Goal: Task Accomplishment & Management: Complete application form

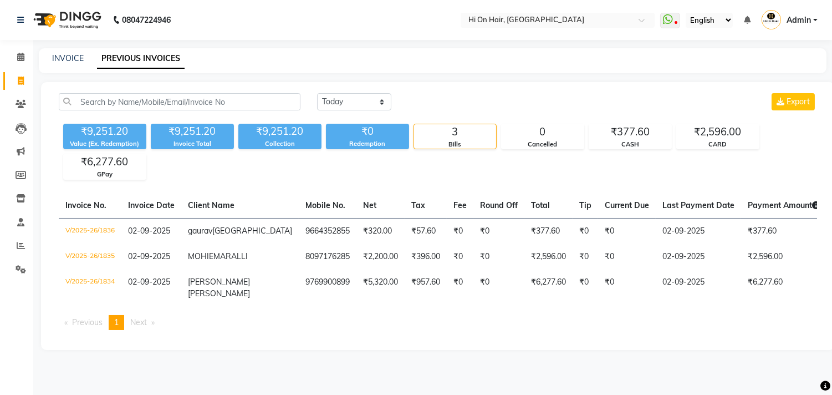
drag, startPoint x: 21, startPoint y: 71, endPoint x: 18, endPoint y: 85, distance: 14.1
click at [21, 72] on link "Invoice" at bounding box center [16, 81] width 27 height 18
select select "service"
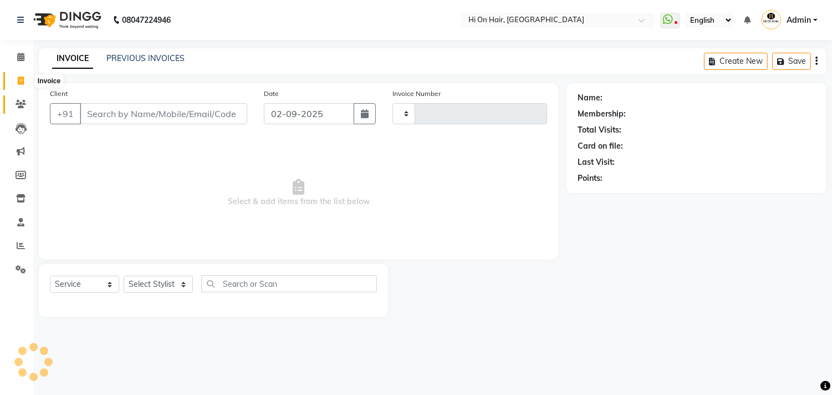
type input "1837"
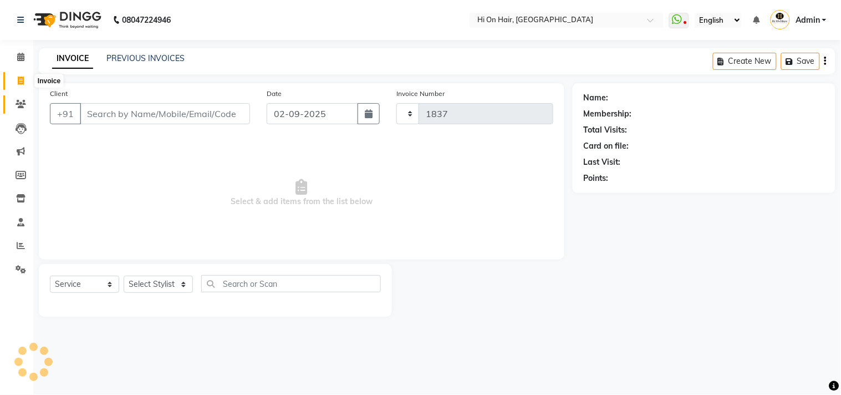
select select "535"
click at [127, 118] on input "Client" at bounding box center [165, 113] width 170 height 21
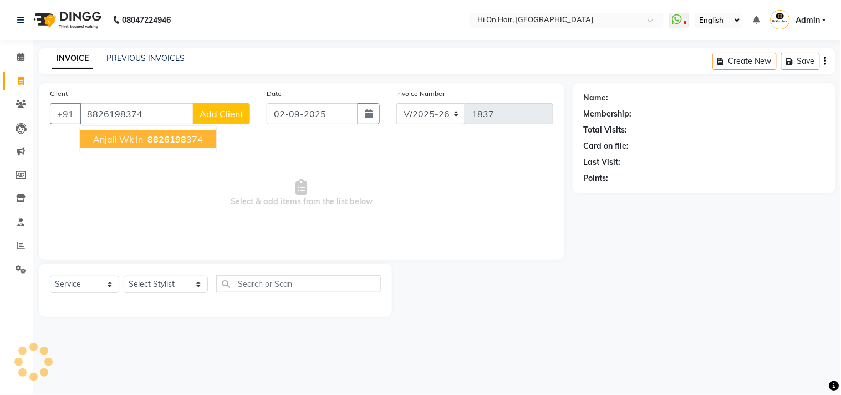
type input "8826198374"
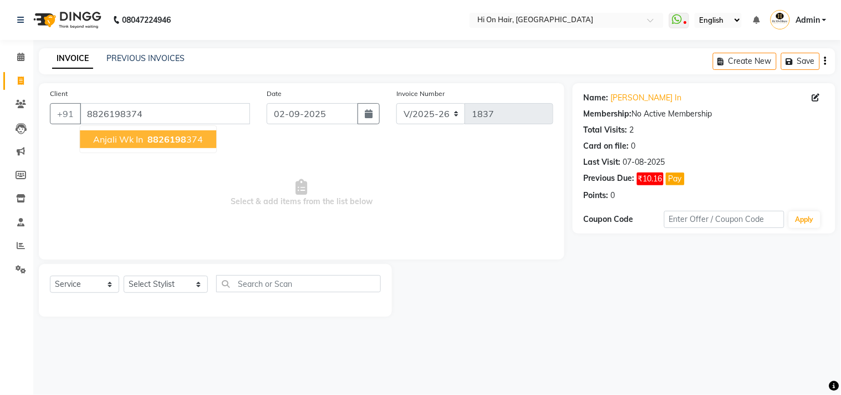
click at [106, 131] on button "[PERSON_NAME] wk in 8826198 374" at bounding box center [148, 139] width 136 height 18
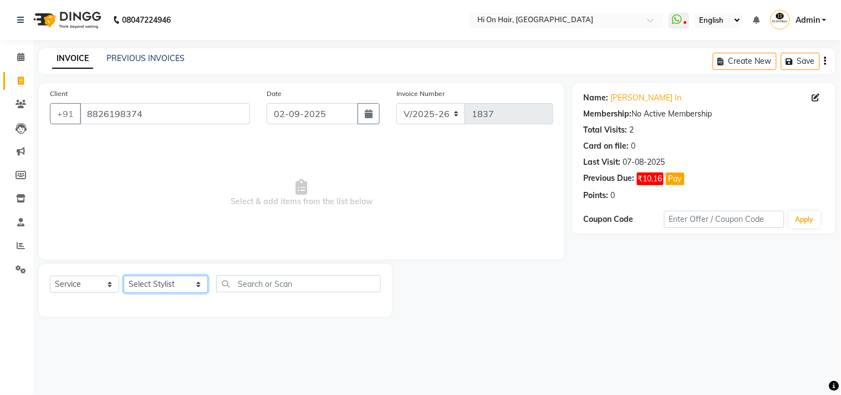
click at [149, 290] on select "Select Stylist [PERSON_NAME] [PERSON_NAME] Hi On Hair MAKYOPHI [PERSON_NAME] [P…" at bounding box center [166, 283] width 84 height 17
select select "26438"
click at [124, 276] on select "Select Stylist [PERSON_NAME] [PERSON_NAME] Hi On Hair MAKYOPHI [PERSON_NAME] [P…" at bounding box center [166, 283] width 84 height 17
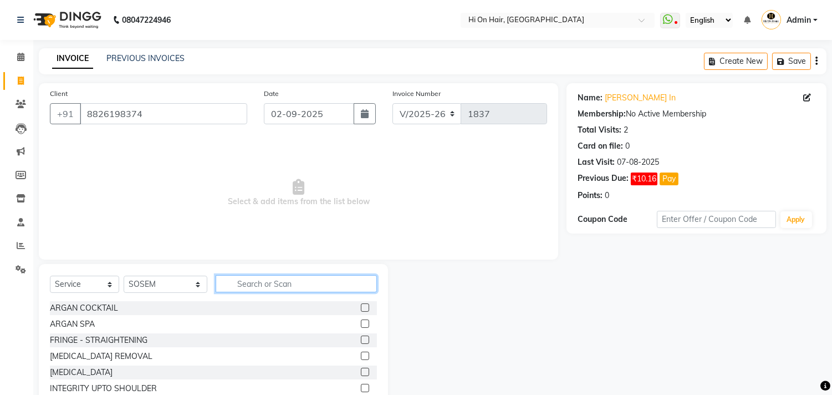
click at [274, 286] on input "text" at bounding box center [296, 283] width 161 height 17
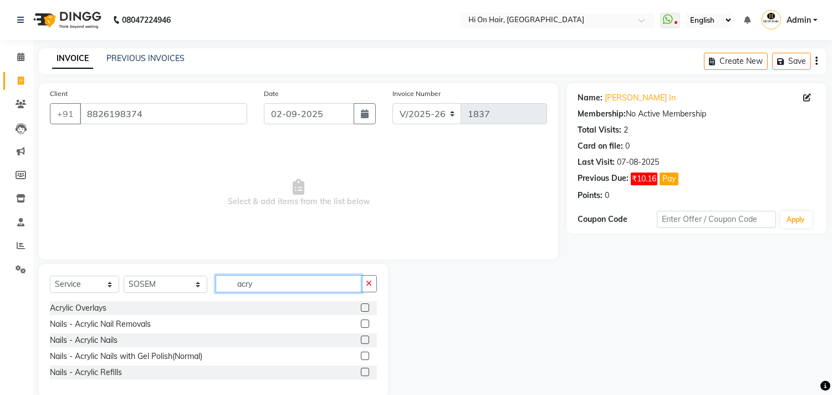
drag, startPoint x: 269, startPoint y: 275, endPoint x: 206, endPoint y: 294, distance: 65.4
click at [201, 294] on div "Select Service Product Membership Package Voucher Prepaid Gift Card Select Styl…" at bounding box center [213, 288] width 327 height 26
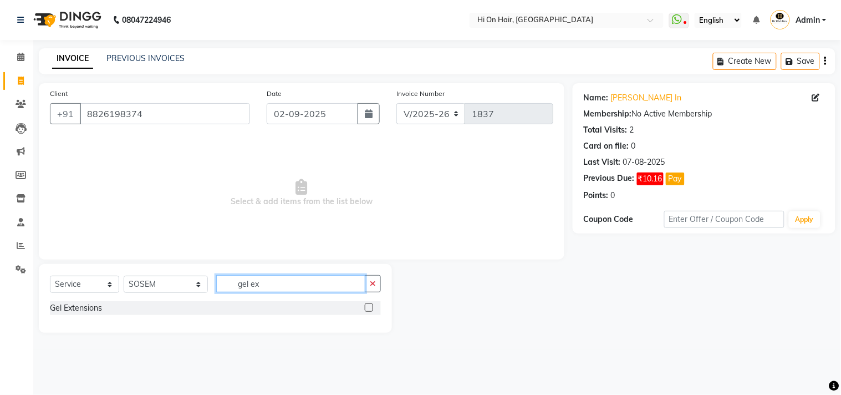
type input "gel ex"
click at [371, 305] on label at bounding box center [369, 307] width 8 height 8
click at [371, 305] on input "checkbox" at bounding box center [368, 307] width 7 height 7
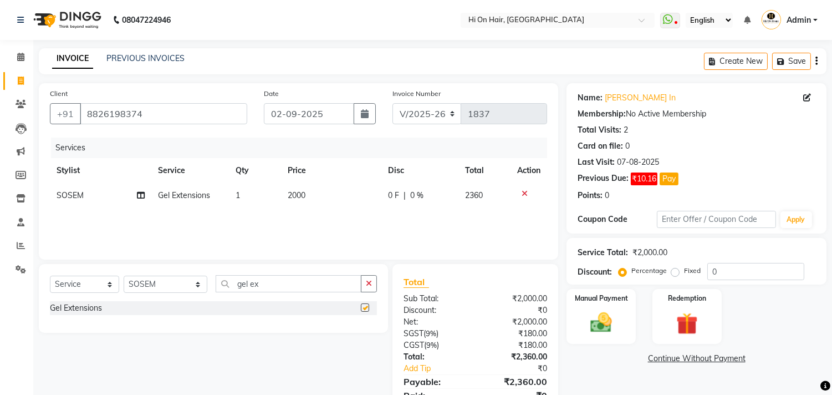
checkbox input "false"
click at [296, 207] on td "2000" at bounding box center [331, 195] width 100 height 25
select select "26438"
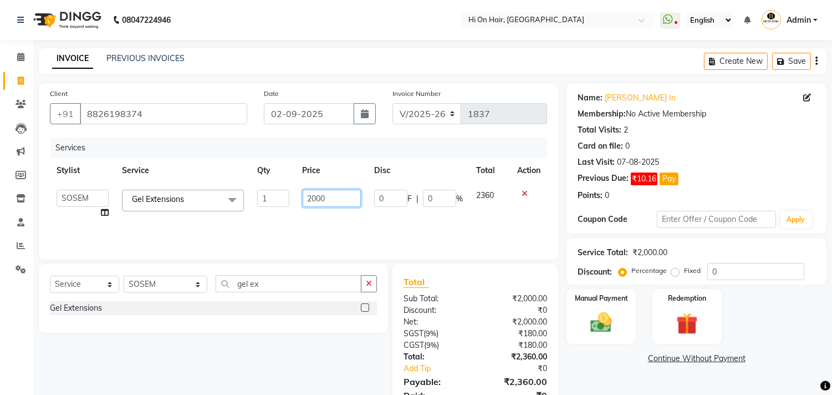
click at [311, 197] on input "2000" at bounding box center [332, 198] width 58 height 17
type input "1526"
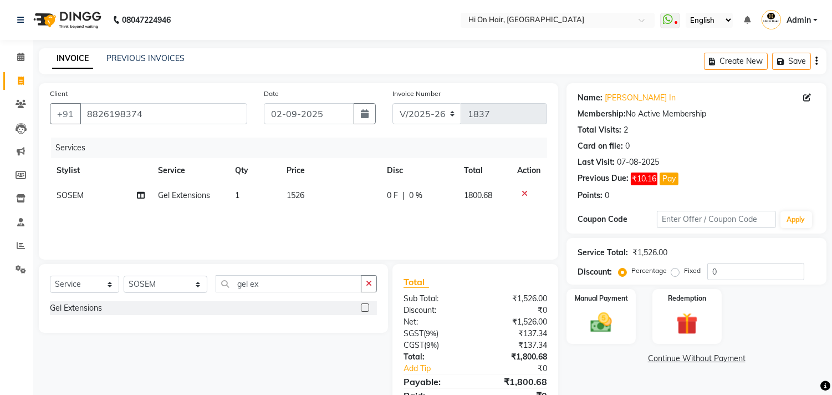
click at [316, 217] on div "Services Stylist Service Qty Price Disc Total Action SOSEM Gel Extensions 1 152…" at bounding box center [298, 192] width 497 height 111
click at [167, 286] on select "Select Stylist [PERSON_NAME] [PERSON_NAME] Hi On Hair MAKYOPHI [PERSON_NAME] [P…" at bounding box center [166, 283] width 84 height 17
click at [242, 287] on input "gel ex" at bounding box center [289, 283] width 146 height 17
drag, startPoint x: 255, startPoint y: 286, endPoint x: 164, endPoint y: 288, distance: 90.9
click at [164, 288] on div "Select Service Product Membership Package Voucher Prepaid Gift Card Select Styl…" at bounding box center [213, 288] width 327 height 26
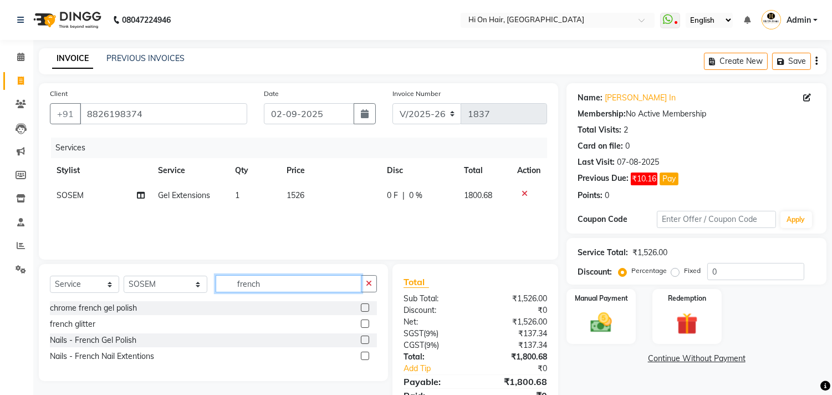
type input "french"
click at [366, 340] on label at bounding box center [365, 339] width 8 height 8
click at [366, 340] on input "checkbox" at bounding box center [364, 339] width 7 height 7
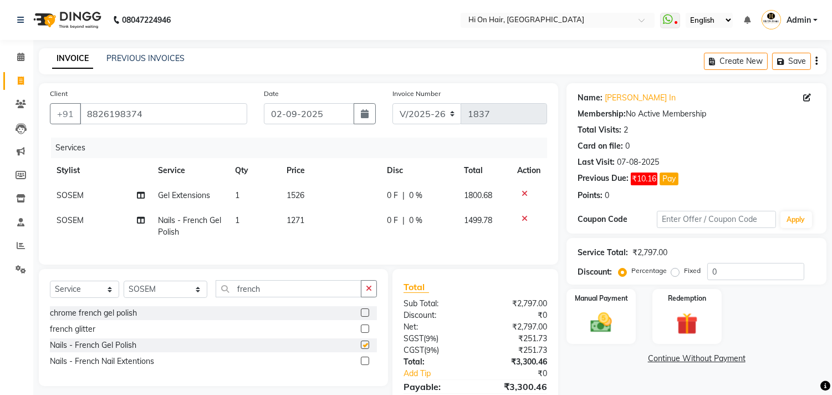
checkbox input "false"
click at [312, 236] on td "1271" at bounding box center [330, 226] width 100 height 37
select select "26438"
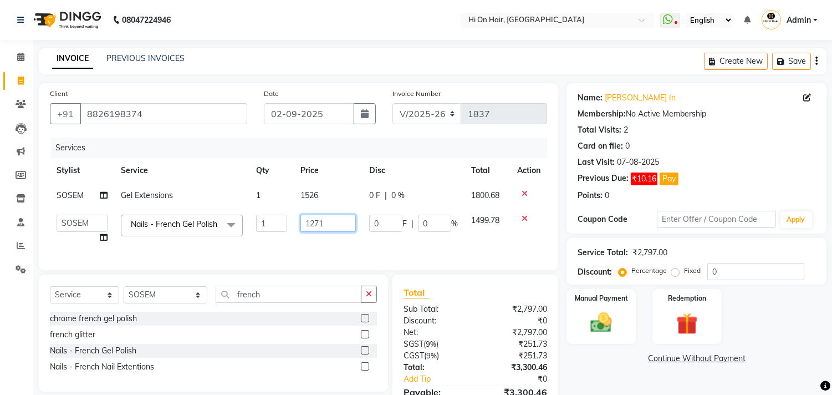
drag, startPoint x: 339, startPoint y: 222, endPoint x: 203, endPoint y: 219, distance: 135.8
click at [209, 223] on tr "[PERSON_NAME] [PERSON_NAME] Hi On Hair MAKYOPHI [PERSON_NAME] [PERSON_NAME] Raa…" at bounding box center [298, 229] width 497 height 42
type input "1000"
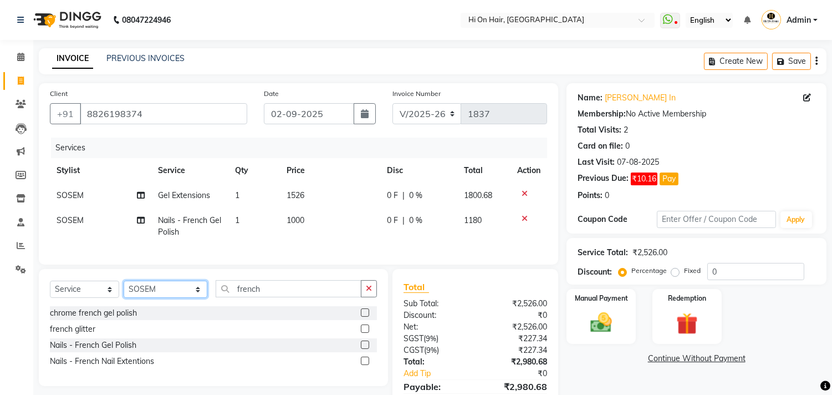
click at [172, 306] on div "Select Service Product Membership Package Voucher Prepaid Gift Card Select Styl…" at bounding box center [213, 293] width 327 height 26
select select "26489"
click at [124, 290] on select "Select Stylist [PERSON_NAME] [PERSON_NAME] Hi On Hair MAKYOPHI [PERSON_NAME] [P…" at bounding box center [166, 288] width 84 height 17
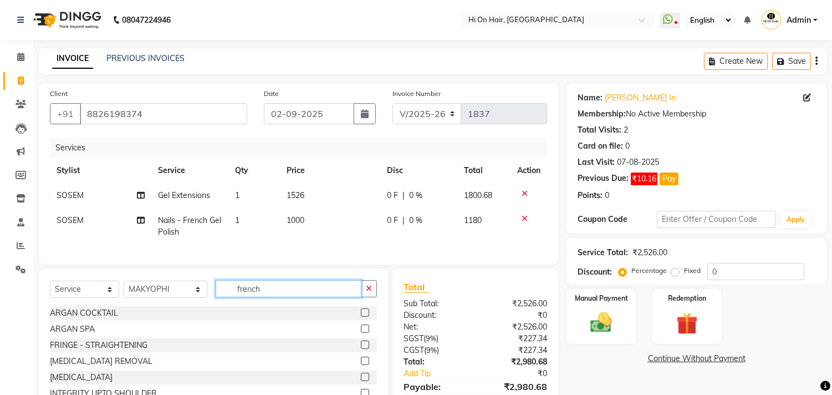
click at [231, 297] on input "french" at bounding box center [289, 288] width 146 height 17
click at [273, 297] on input "french" at bounding box center [289, 288] width 146 height 17
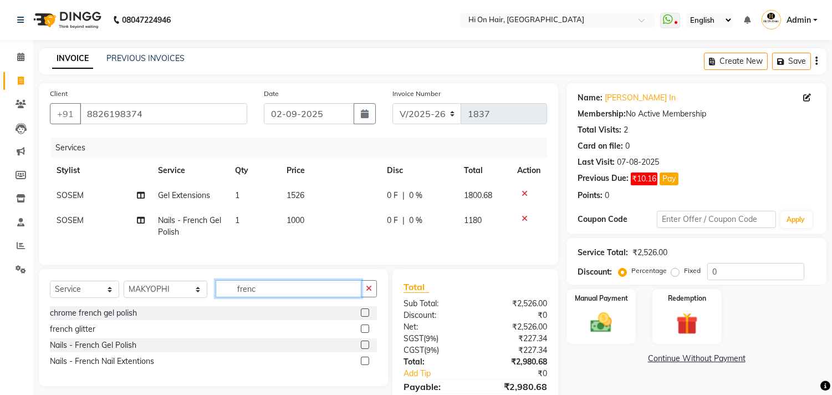
type input "frenc"
click at [366, 349] on label at bounding box center [365, 344] width 8 height 8
click at [366, 349] on input "checkbox" at bounding box center [364, 344] width 7 height 7
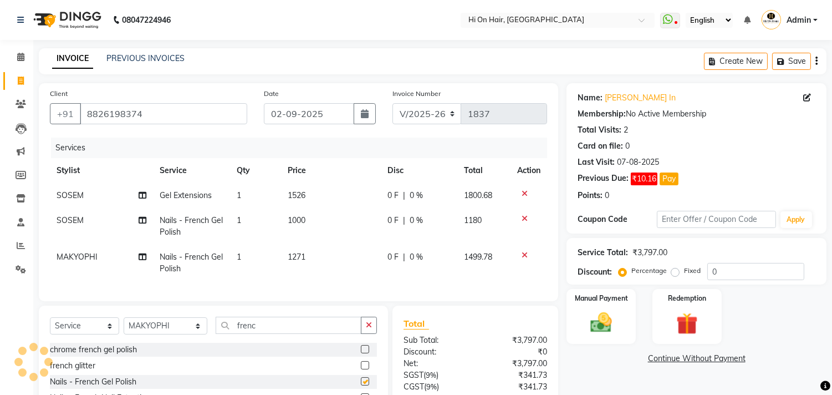
checkbox input "false"
click at [278, 256] on td "1" at bounding box center [256, 262] width 52 height 37
select select "26489"
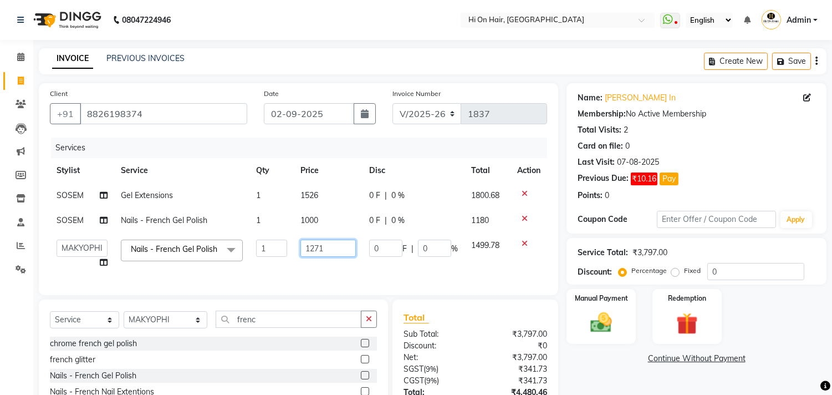
drag, startPoint x: 334, startPoint y: 247, endPoint x: 257, endPoint y: 250, distance: 77.1
click at [257, 250] on tr "[PERSON_NAME] [PERSON_NAME] Hi On Hair MAKYOPHI [PERSON_NAME] [PERSON_NAME] Raa…" at bounding box center [298, 254] width 497 height 42
type input "1000"
click at [233, 327] on input "frenc" at bounding box center [289, 318] width 146 height 17
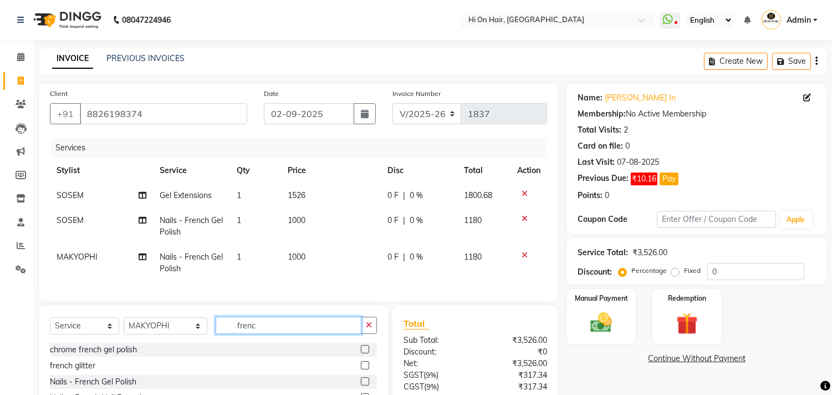
click at [234, 334] on input "frenc" at bounding box center [289, 324] width 146 height 17
type input "laq"
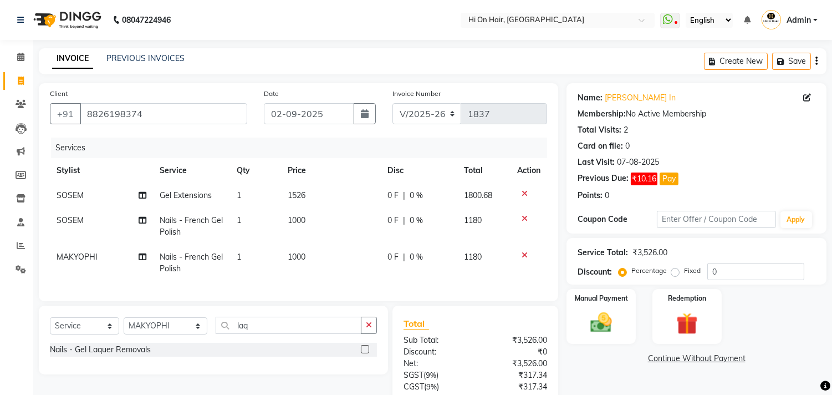
click at [366, 353] on label at bounding box center [365, 349] width 8 height 8
click at [366, 353] on input "checkbox" at bounding box center [364, 349] width 7 height 7
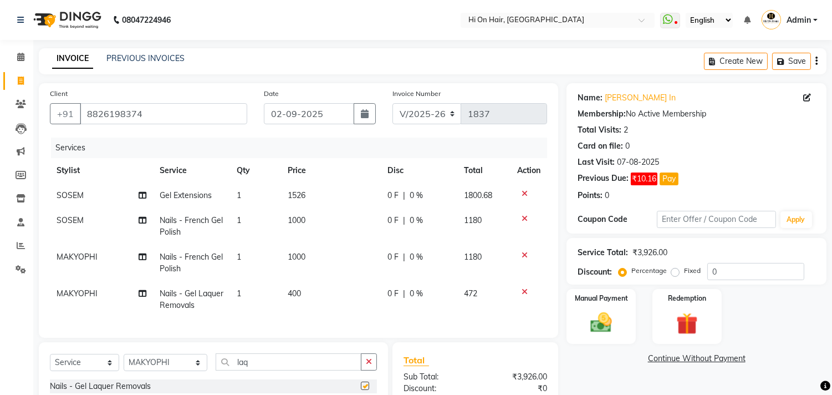
checkbox input "false"
click at [305, 294] on td "400" at bounding box center [331, 299] width 100 height 37
select select "26489"
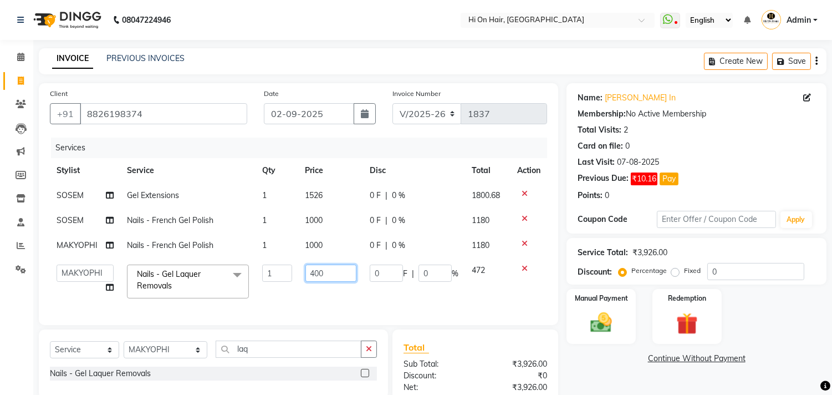
drag, startPoint x: 336, startPoint y: 276, endPoint x: 263, endPoint y: 278, distance: 73.7
click at [263, 278] on tr "[PERSON_NAME] [PERSON_NAME] Hi On Hair MAKYOPHI [PERSON_NAME] [PERSON_NAME] Raa…" at bounding box center [298, 281] width 497 height 47
type input "212"
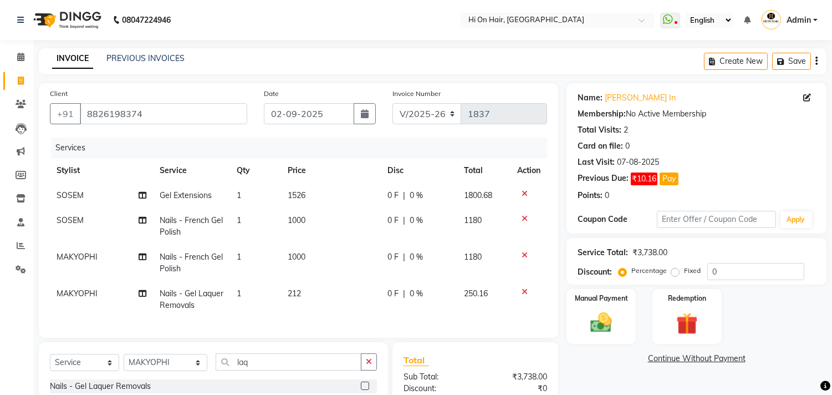
click at [312, 301] on td "212" at bounding box center [331, 299] width 100 height 37
select select "26489"
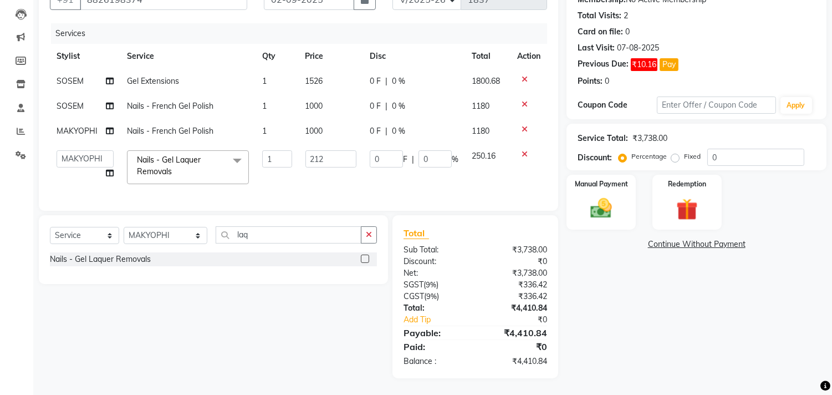
scroll to position [123, 0]
click at [429, 94] on td "0 F | 0 %" at bounding box center [414, 106] width 102 height 25
select select "26438"
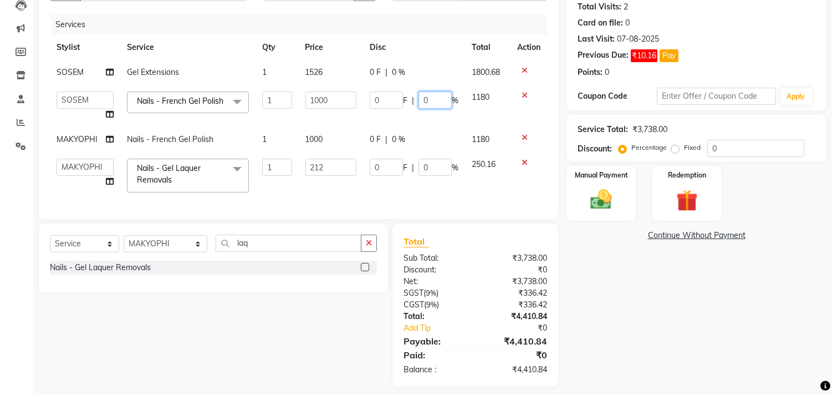
click at [419, 103] on input "0" at bounding box center [434, 99] width 33 height 17
type input "20"
click at [402, 144] on tbody "SOSEM Gel Extensions 1 1526 0 F | 0 % 1800.68 [PERSON_NAME] [PERSON_NAME] Hi On…" at bounding box center [298, 129] width 497 height 139
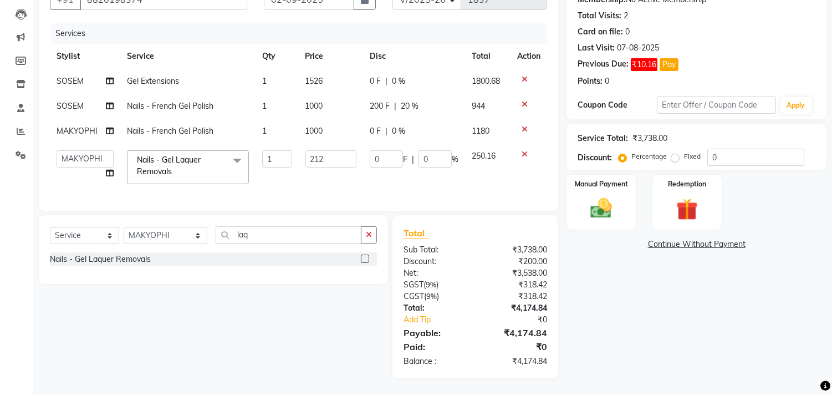
click at [395, 126] on span "0 %" at bounding box center [398, 131] width 13 height 12
select select "26489"
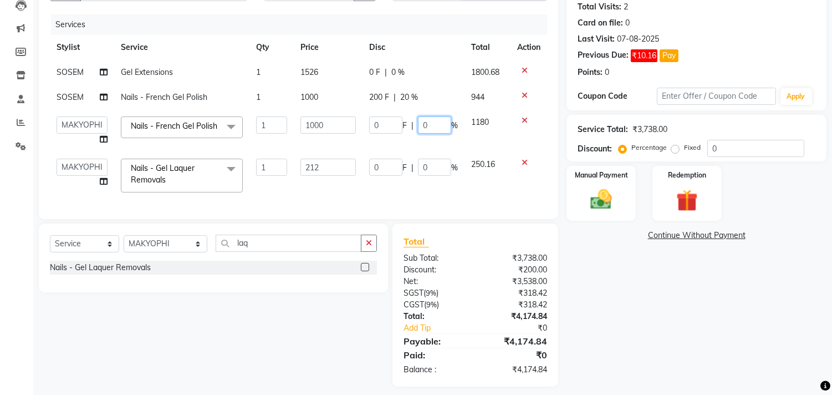
click at [418, 126] on input "0" at bounding box center [434, 124] width 33 height 17
type input "20"
click at [428, 136] on tbody "SOSEM Gel Extensions 1 1526 0 F | 0 % 1800.68 SOSEM Nails - French Gel Polish 1…" at bounding box center [298, 129] width 497 height 139
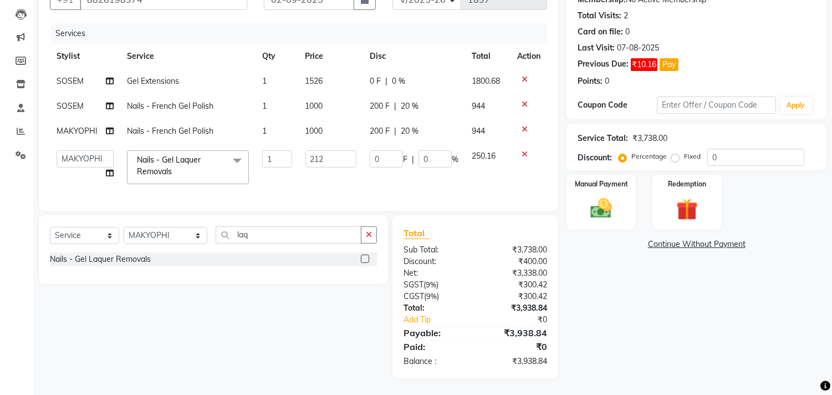
click at [525, 125] on icon at bounding box center [524, 129] width 6 height 8
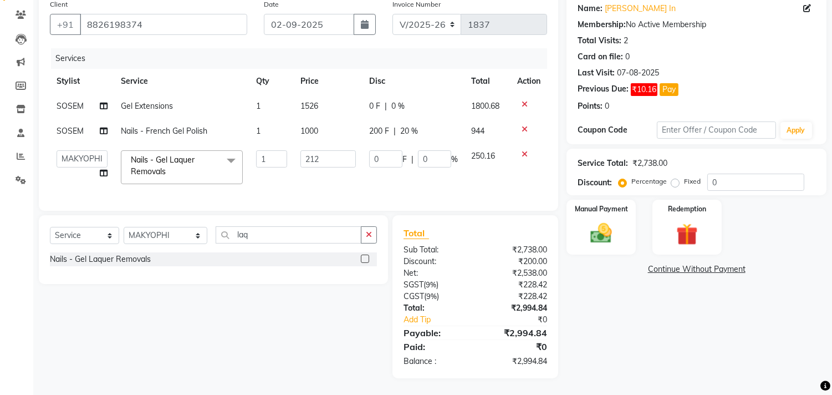
scroll to position [98, 0]
click at [523, 125] on icon at bounding box center [524, 129] width 6 height 8
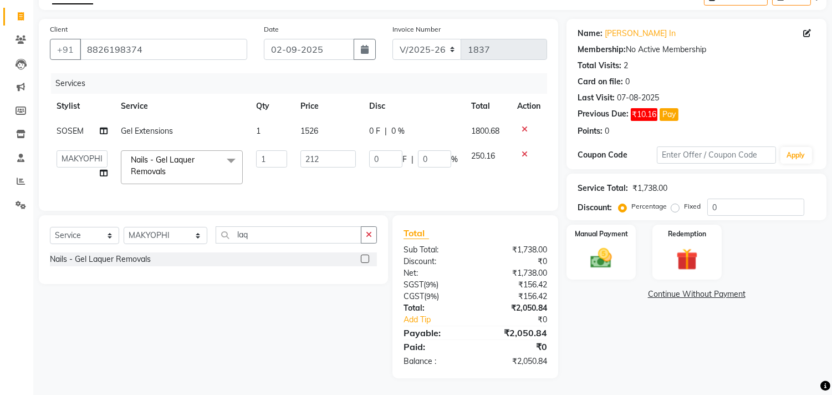
click at [523, 150] on icon at bounding box center [524, 154] width 6 height 8
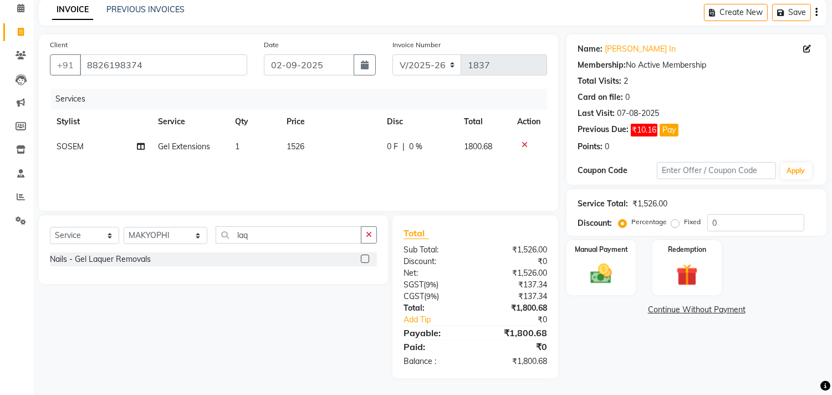
scroll to position [48, 0]
click at [176, 235] on select "Select Stylist [PERSON_NAME] [PERSON_NAME] Hi On Hair MAKYOPHI [PERSON_NAME] [P…" at bounding box center [166, 235] width 84 height 17
select select "26438"
click at [124, 227] on select "Select Stylist [PERSON_NAME] [PERSON_NAME] Hi On Hair MAKYOPHI [PERSON_NAME] [P…" at bounding box center [166, 235] width 84 height 17
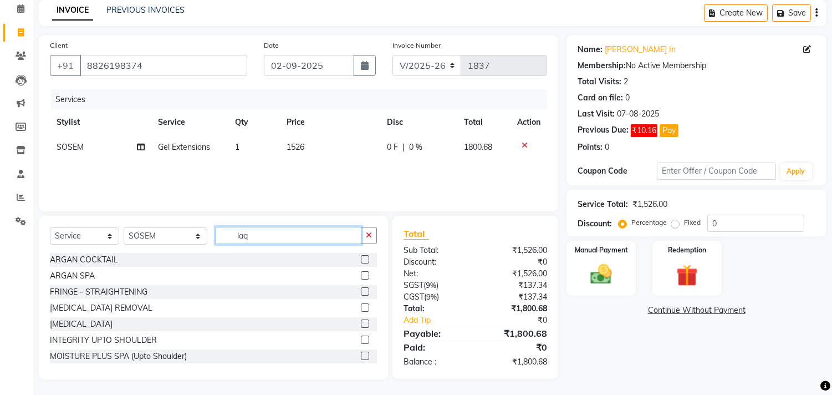
click at [224, 236] on input "laq" at bounding box center [289, 235] width 146 height 17
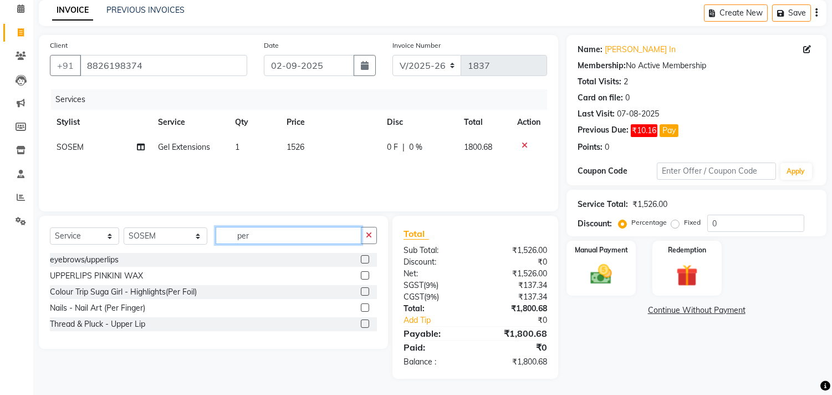
type input "per"
click at [365, 308] on label at bounding box center [365, 307] width 8 height 8
click at [365, 308] on input "checkbox" at bounding box center [364, 307] width 7 height 7
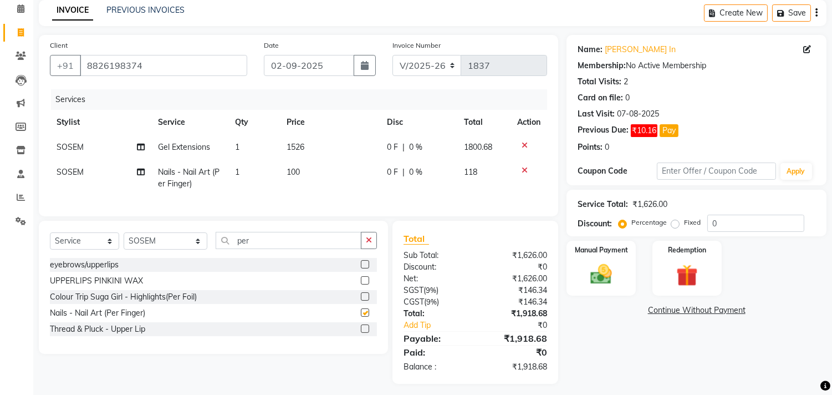
checkbox input "false"
click at [303, 188] on td "100" at bounding box center [330, 178] width 100 height 37
select select "26438"
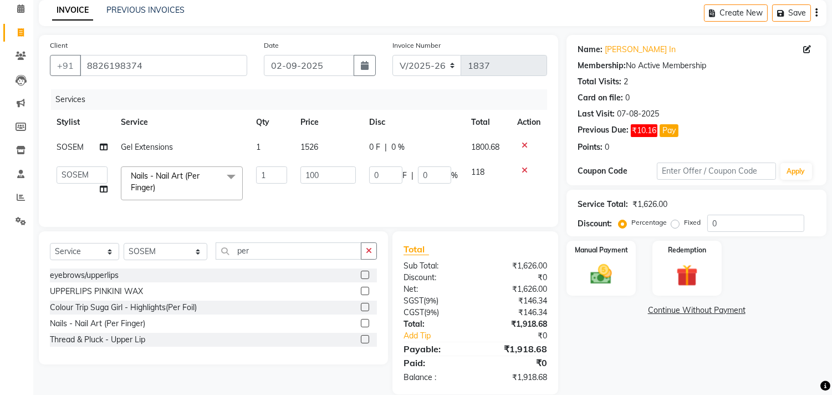
click at [327, 184] on td "100" at bounding box center [328, 183] width 69 height 47
drag, startPoint x: 268, startPoint y: 176, endPoint x: 253, endPoint y: 179, distance: 15.3
click at [253, 179] on td "1" at bounding box center [271, 183] width 44 height 47
type input "6"
click at [150, 262] on div "Select Service Product Membership Package Voucher Prepaid Gift Card Select Styl…" at bounding box center [213, 255] width 327 height 26
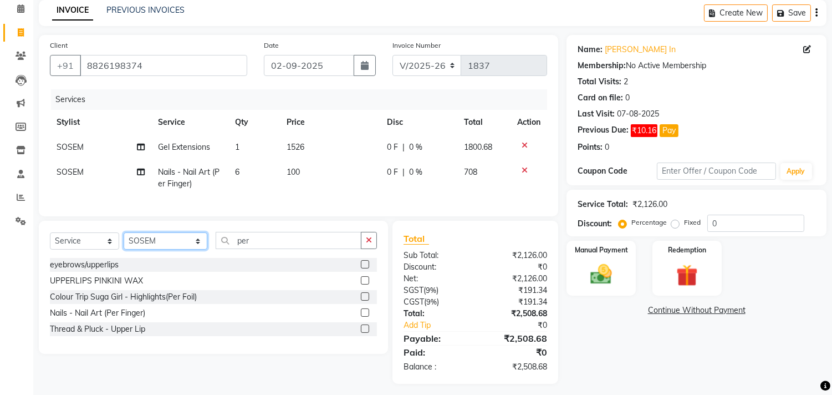
select select "26489"
click at [124, 242] on select "Select Stylist [PERSON_NAME] [PERSON_NAME] Hi On Hair MAKYOPHI [PERSON_NAME] [P…" at bounding box center [166, 240] width 84 height 17
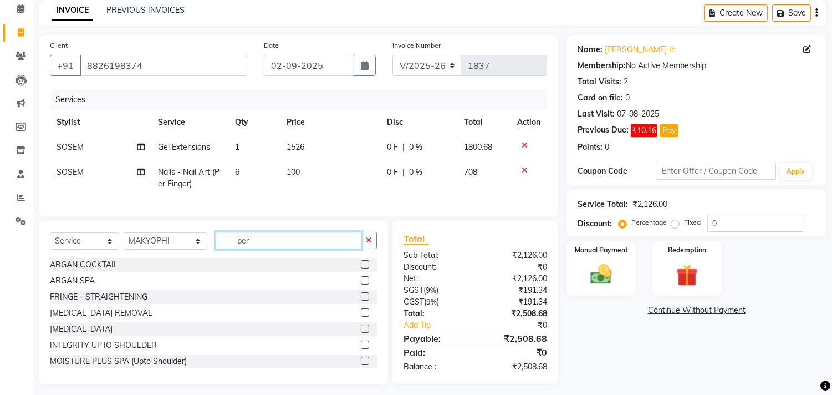
click at [226, 249] on input "per" at bounding box center [289, 240] width 146 height 17
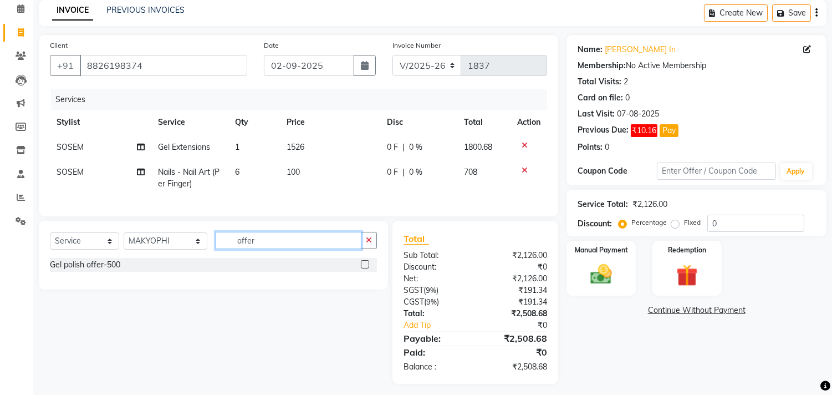
type input "offer"
click at [362, 268] on label at bounding box center [365, 264] width 8 height 8
click at [362, 268] on input "checkbox" at bounding box center [364, 264] width 7 height 7
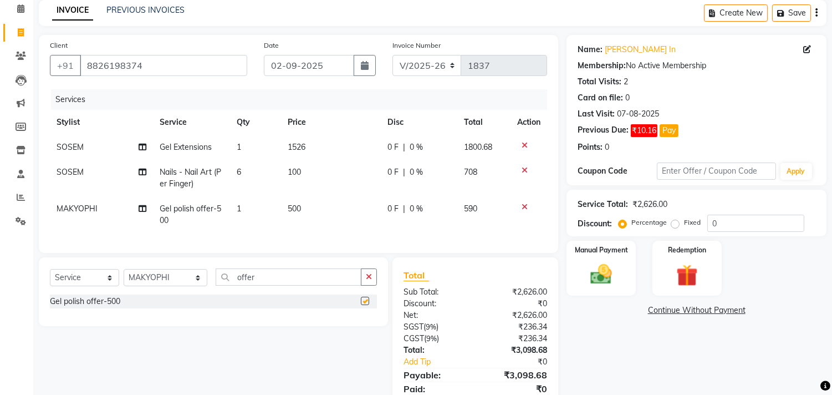
checkbox input "false"
click at [233, 282] on input "offer" at bounding box center [289, 276] width 146 height 17
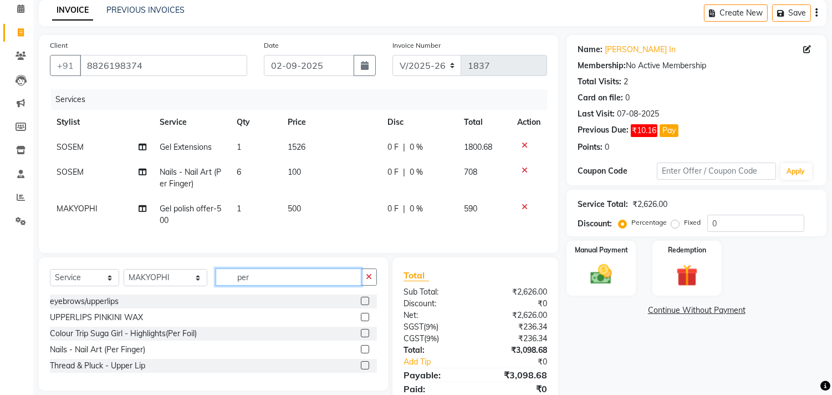
type input "per"
click at [363, 353] on label at bounding box center [365, 349] width 8 height 8
click at [363, 353] on input "checkbox" at bounding box center [364, 349] width 7 height 7
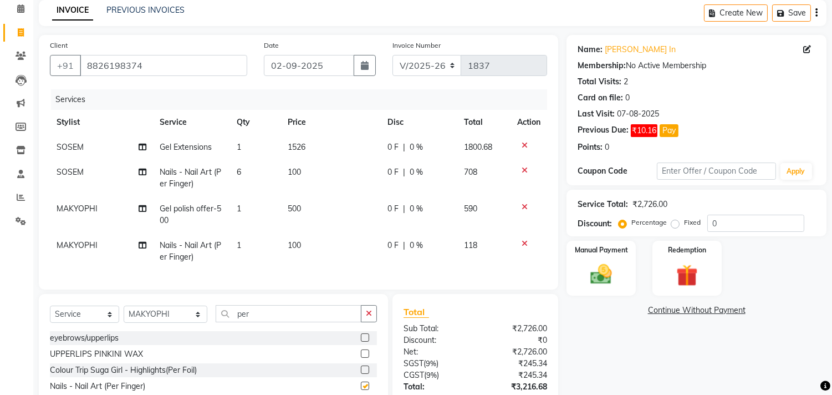
checkbox input "false"
click at [340, 226] on td "500" at bounding box center [331, 214] width 100 height 37
select select "26489"
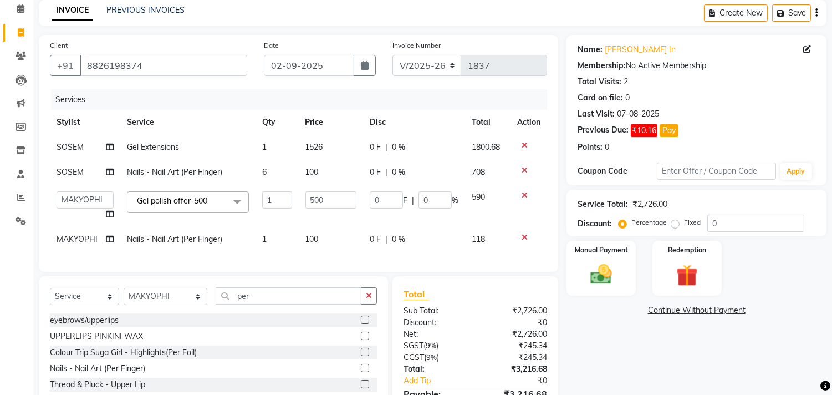
click at [325, 240] on td "100" at bounding box center [331, 239] width 65 height 25
select select "26489"
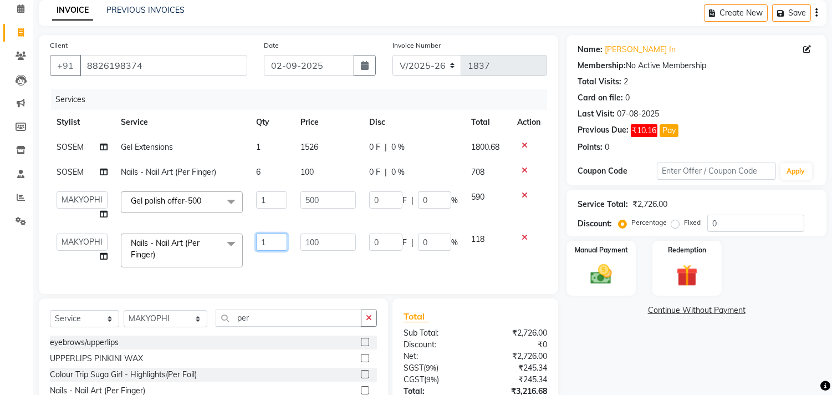
click at [284, 243] on input "1" at bounding box center [271, 241] width 31 height 17
drag, startPoint x: 273, startPoint y: 243, endPoint x: 229, endPoint y: 246, distance: 43.4
click at [234, 248] on tr "[PERSON_NAME] [PERSON_NAME] Hi On Hair MAKYOPHI [PERSON_NAME] [PERSON_NAME] Raa…" at bounding box center [298, 250] width 497 height 47
type input "6"
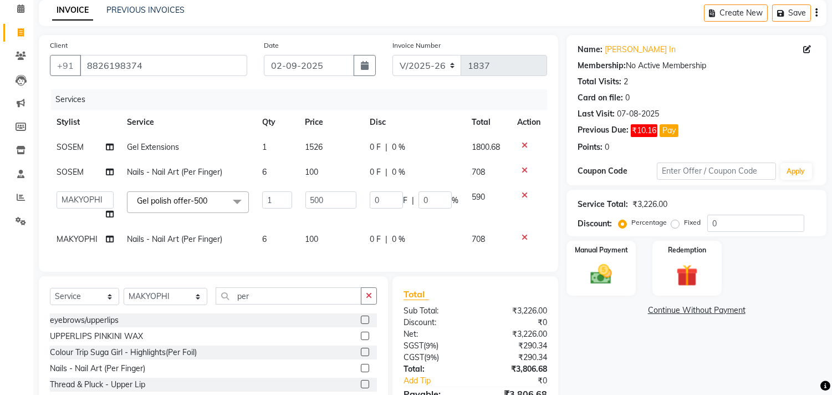
click at [273, 272] on div "Client [PHONE_NUMBER] Date [DATE] Invoice Number V/2025 V/[PHONE_NUMBER] Servic…" at bounding box center [298, 153] width 519 height 237
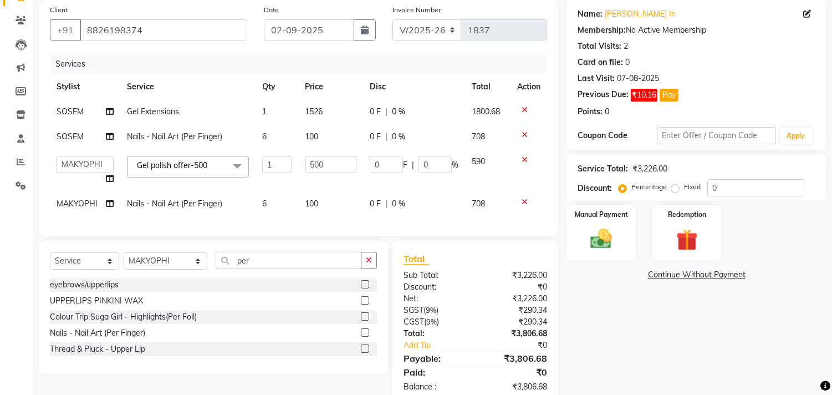
scroll to position [118, 0]
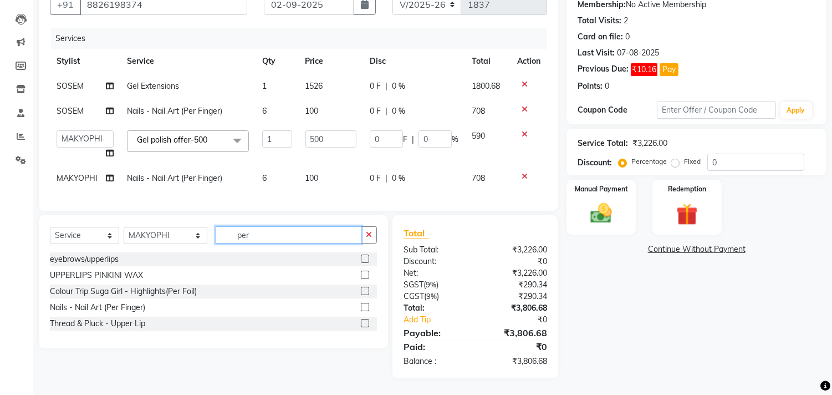
click at [232, 235] on input "per" at bounding box center [289, 234] width 146 height 17
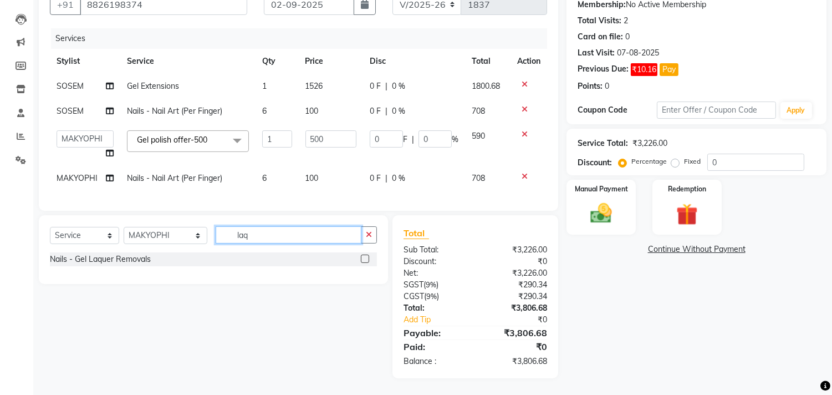
type input "laq"
click at [365, 262] on label at bounding box center [365, 258] width 8 height 8
click at [365, 262] on input "checkbox" at bounding box center [364, 258] width 7 height 7
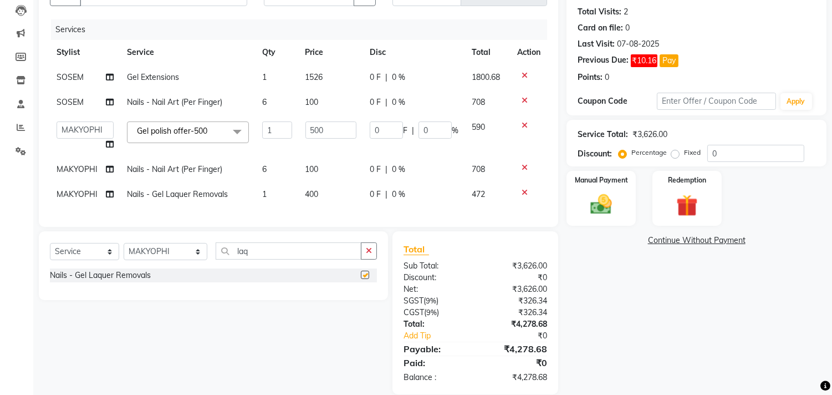
checkbox input "false"
click at [318, 203] on td "400" at bounding box center [331, 194] width 65 height 25
select select "26489"
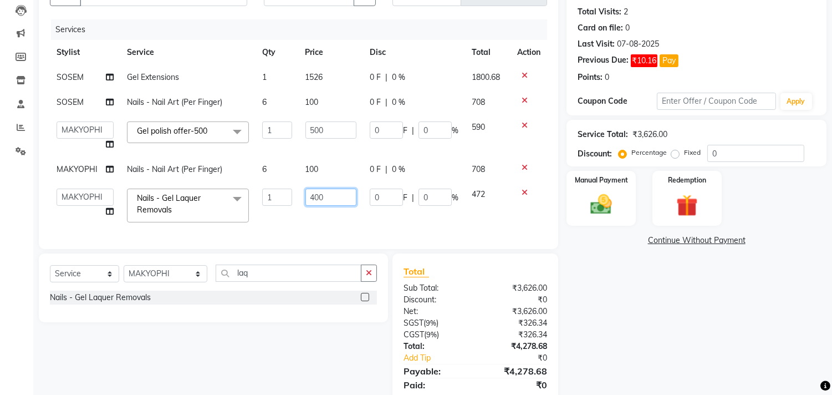
drag, startPoint x: 329, startPoint y: 199, endPoint x: 274, endPoint y: 198, distance: 55.4
click at [274, 198] on tr "[PERSON_NAME] [PERSON_NAME] Hi On Hair MAKYOPHI [PERSON_NAME] [PERSON_NAME] Raa…" at bounding box center [298, 205] width 497 height 47
type input "200"
click at [341, 219] on div "Services Stylist Service Qty Price Disc Total Action SOSEM Gel Extensions 1 152…" at bounding box center [298, 128] width 497 height 218
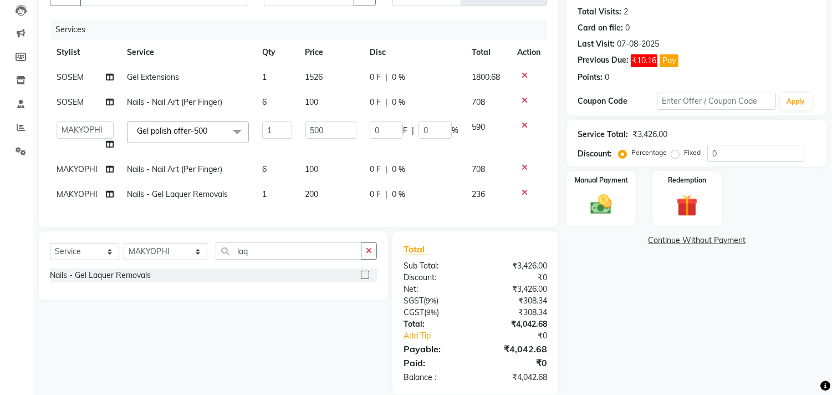
click at [327, 186] on td "200" at bounding box center [331, 194] width 65 height 25
select select "26489"
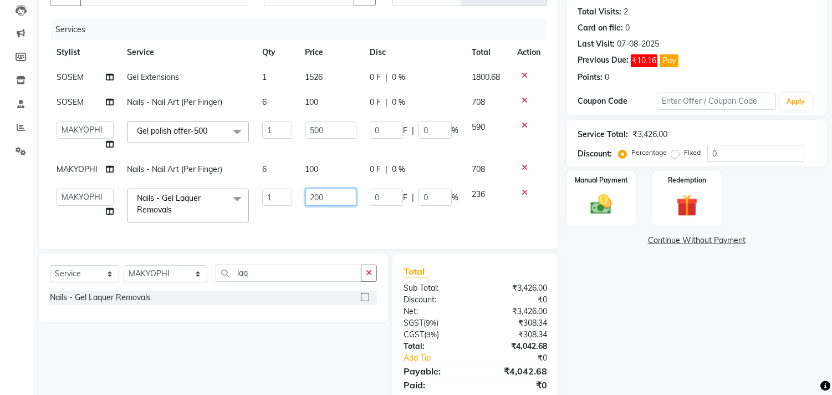
drag, startPoint x: 348, startPoint y: 200, endPoint x: 208, endPoint y: 203, distance: 139.7
click at [208, 203] on tr "[PERSON_NAME] [PERSON_NAME] Hi On Hair MAKYOPHI [PERSON_NAME] [PERSON_NAME] Raa…" at bounding box center [298, 205] width 497 height 47
type input "150"
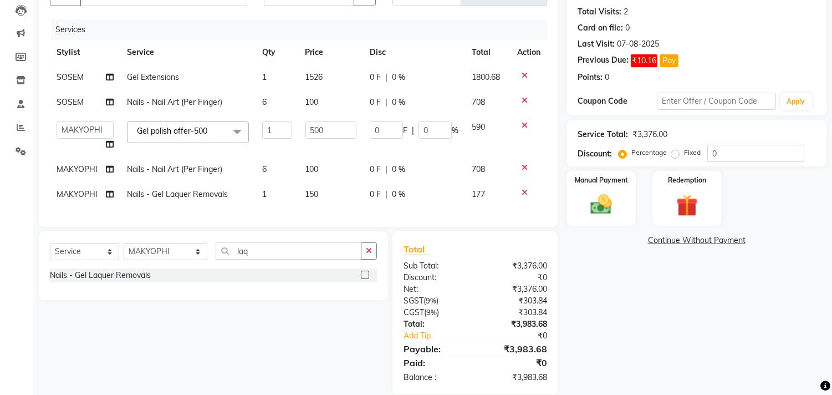
click at [388, 224] on div "Client [PHONE_NUMBER] Date [DATE] Invoice Number V/2025 V/[PHONE_NUMBER] Servic…" at bounding box center [298, 96] width 519 height 262
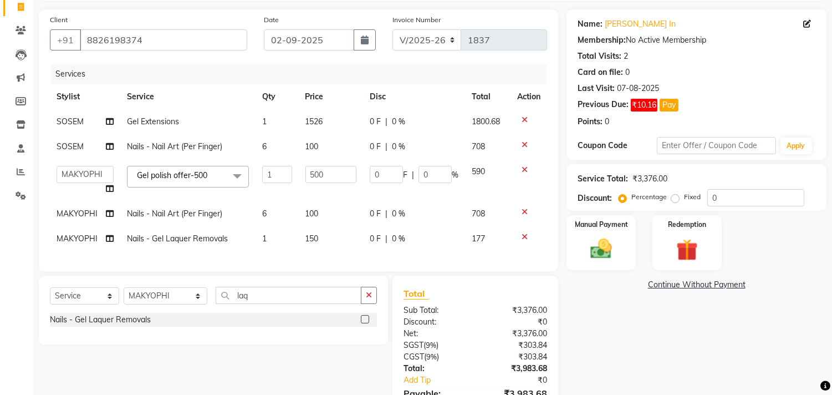
scroll to position [0, 0]
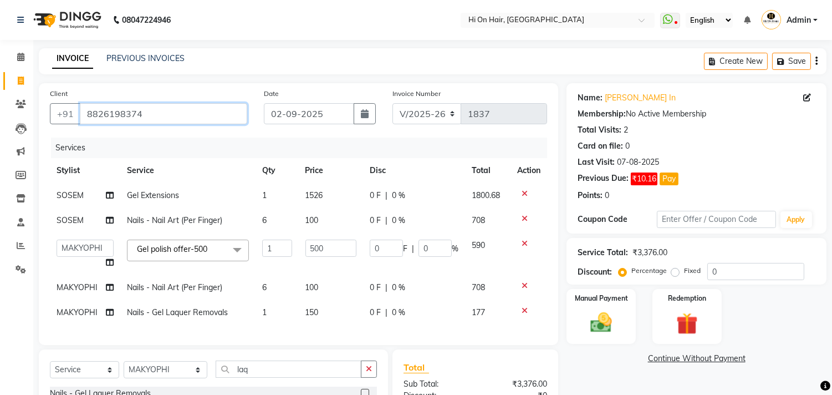
drag, startPoint x: 125, startPoint y: 124, endPoint x: 80, endPoint y: 131, distance: 46.0
click at [80, 131] on div "Client [PHONE_NUMBER]" at bounding box center [149, 110] width 214 height 45
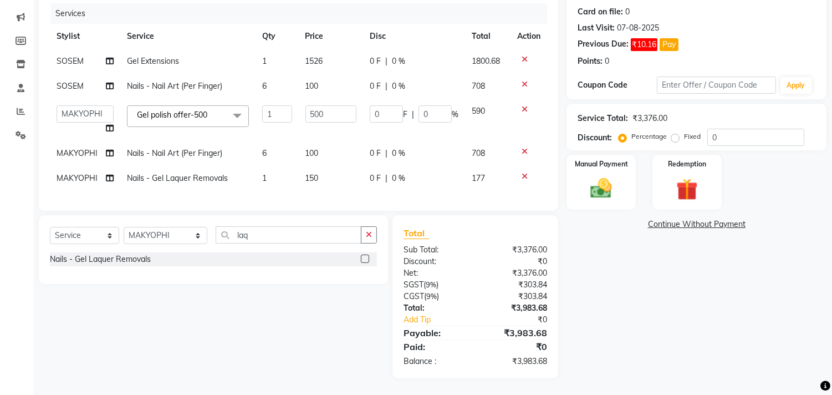
scroll to position [143, 0]
click at [664, 38] on button "Pay" at bounding box center [668, 44] width 19 height 13
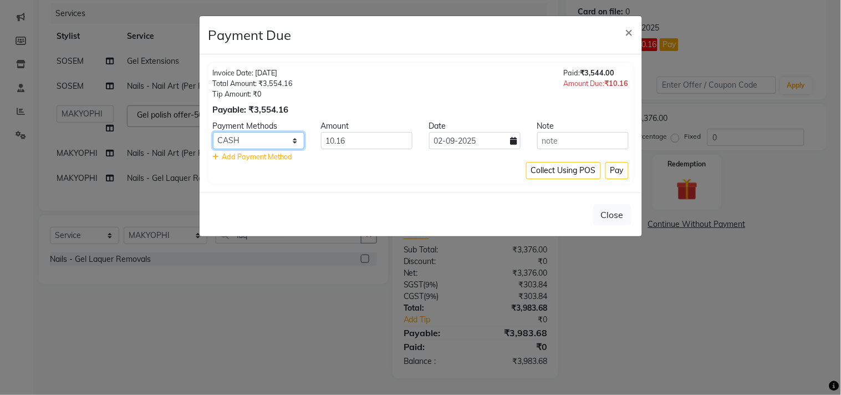
click at [282, 142] on select "PhonePe Cheque PayTM CASH CARD GPay LUZO" at bounding box center [258, 140] width 91 height 17
select select "2"
click at [213, 132] on select "PhonePe Cheque PayTM CASH CARD GPay LUZO" at bounding box center [258, 140] width 91 height 17
click at [620, 171] on button "Pay" at bounding box center [616, 170] width 23 height 17
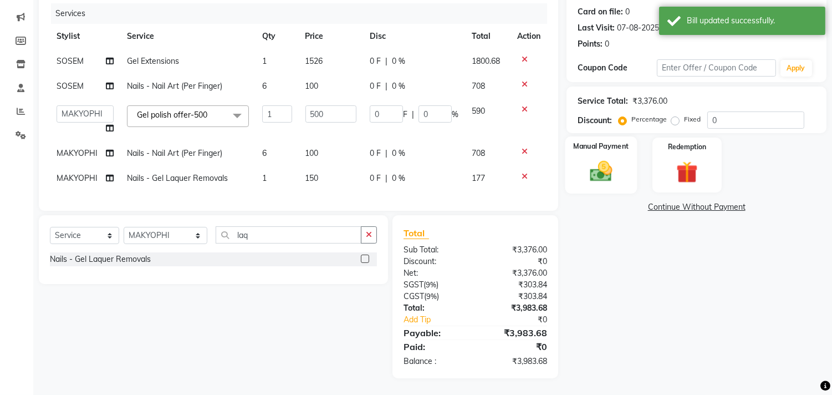
click at [601, 161] on img at bounding box center [601, 171] width 37 height 26
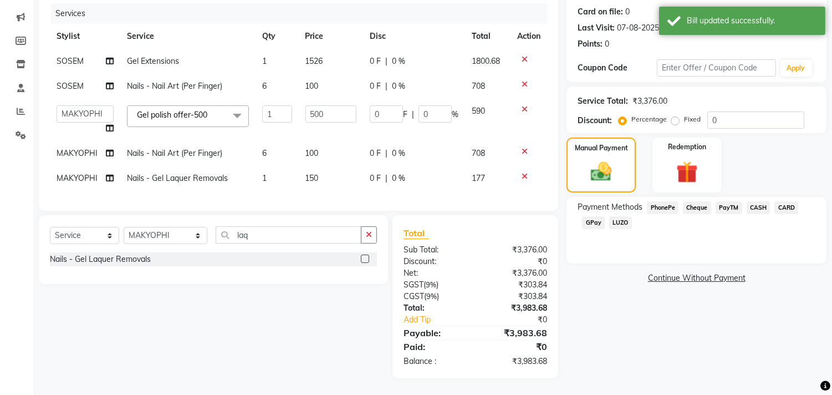
click at [785, 201] on span "CARD" at bounding box center [786, 207] width 24 height 13
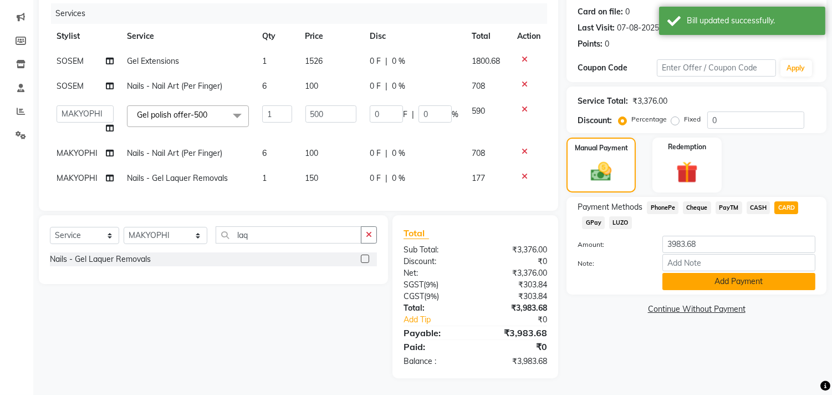
click at [687, 273] on button "Add Payment" at bounding box center [738, 281] width 153 height 17
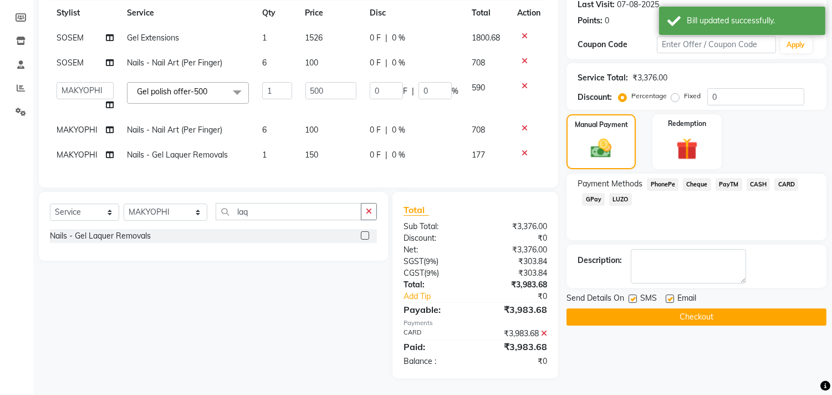
scroll to position [166, 0]
click at [667, 294] on label at bounding box center [670, 298] width 8 height 8
click at [667, 295] on input "checkbox" at bounding box center [669, 298] width 7 height 7
checkbox input "false"
click at [648, 308] on button "Checkout" at bounding box center [696, 316] width 260 height 17
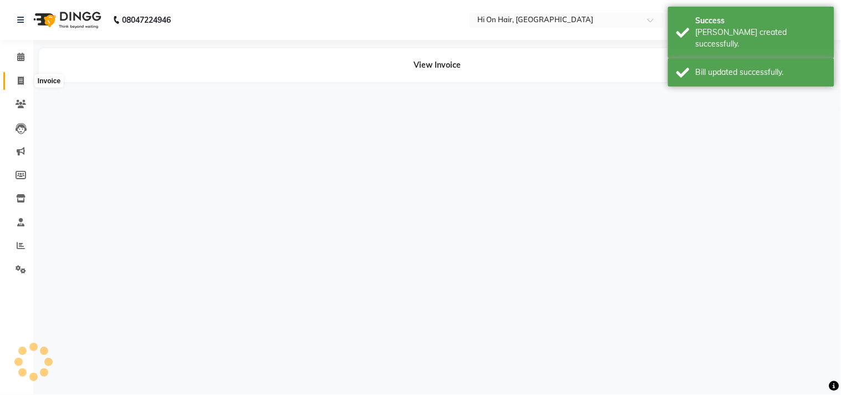
click at [22, 78] on icon at bounding box center [21, 80] width 6 height 8
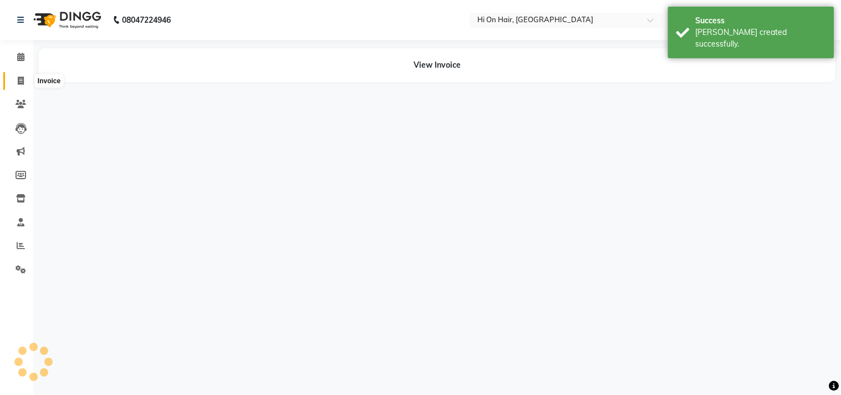
select select "535"
select select "service"
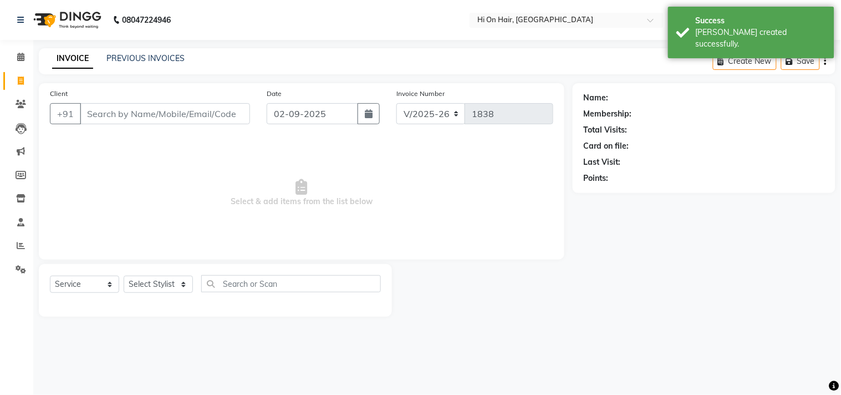
click at [160, 53] on div "PREVIOUS INVOICES" at bounding box center [145, 59] width 78 height 12
click at [152, 63] on div "PREVIOUS INVOICES" at bounding box center [145, 59] width 78 height 12
click at [152, 59] on link "PREVIOUS INVOICES" at bounding box center [145, 58] width 78 height 10
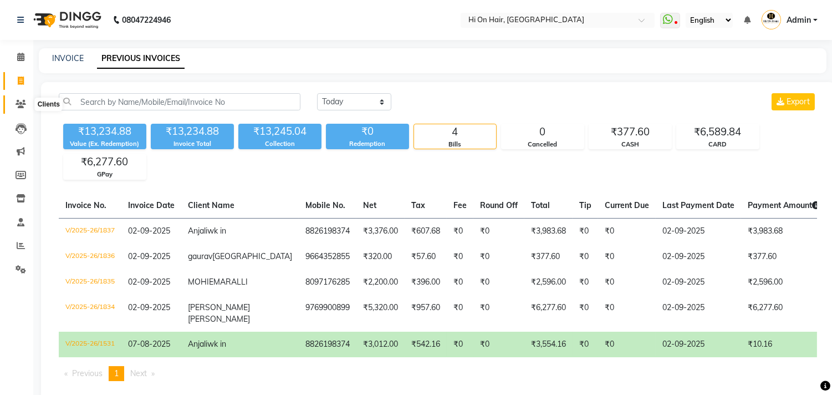
click at [24, 104] on icon at bounding box center [21, 104] width 11 height 8
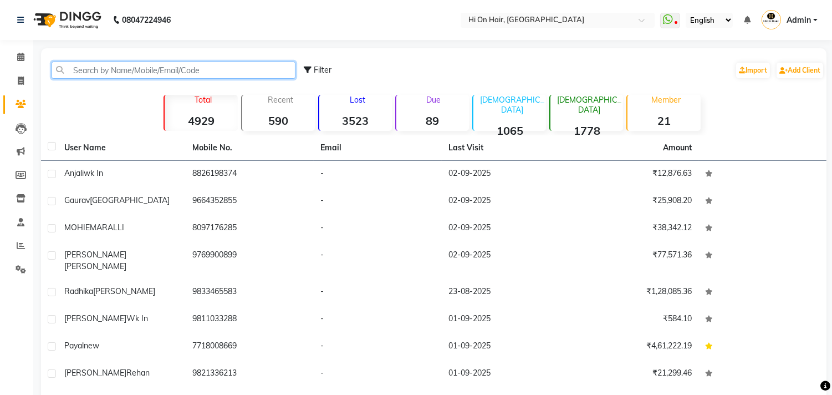
click at [86, 73] on input "text" at bounding box center [174, 70] width 244 height 17
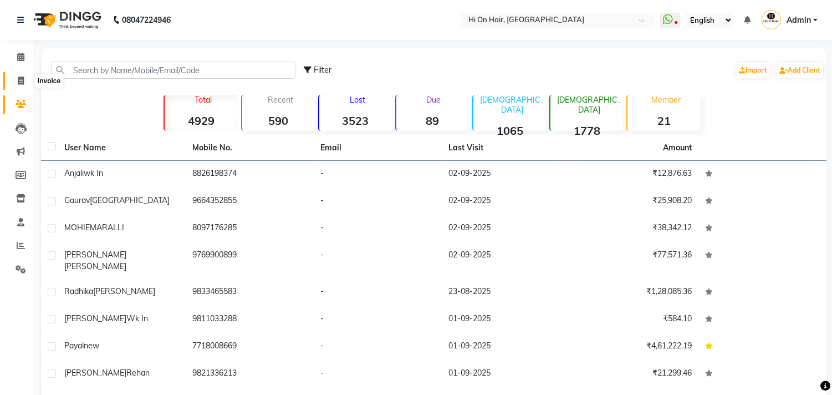
click at [16, 81] on span at bounding box center [20, 81] width 19 height 13
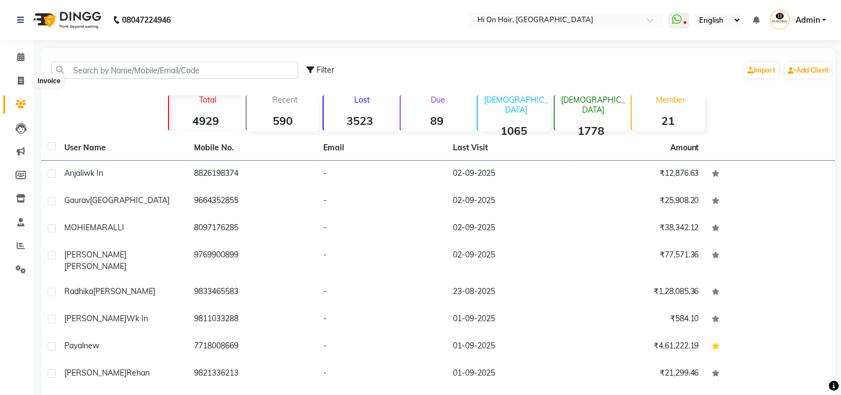
select select "535"
select select "service"
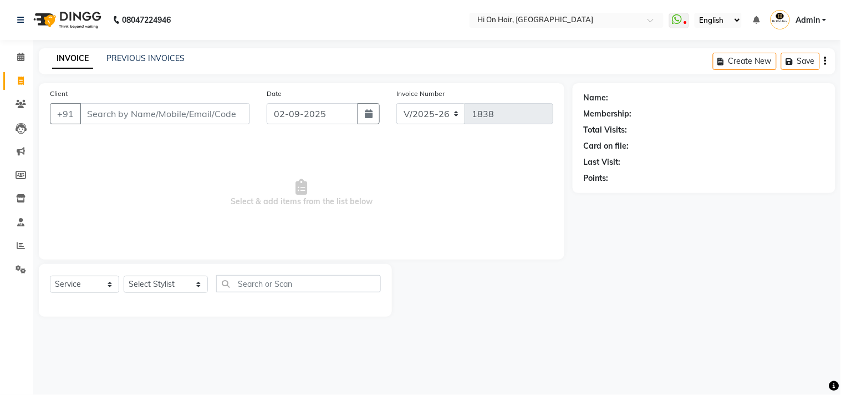
click at [101, 113] on input "Client" at bounding box center [165, 113] width 170 height 21
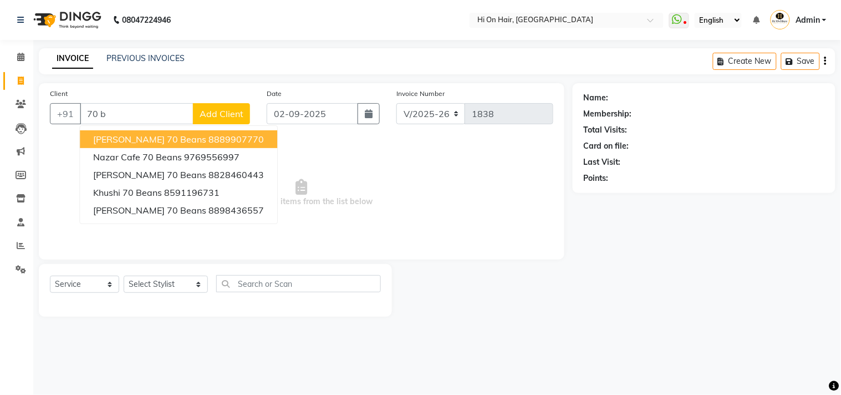
click at [133, 145] on button "[PERSON_NAME] 70 beans 8889907770" at bounding box center [178, 139] width 197 height 18
type input "8889907770"
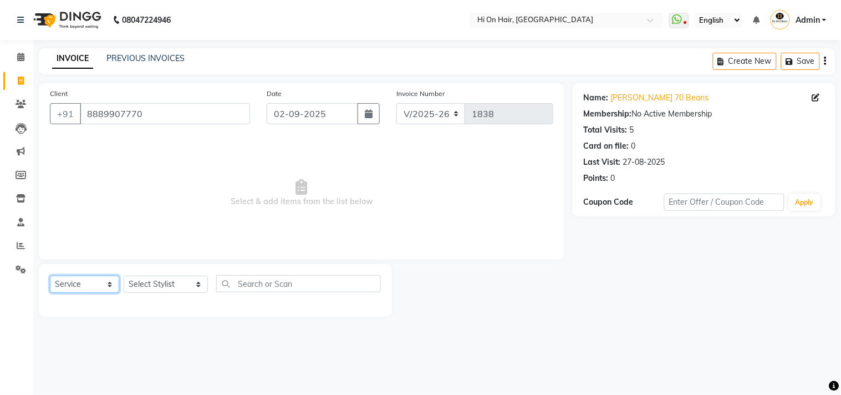
click at [78, 285] on select "Select Service Product Membership Package Voucher Prepaid Gift Card" at bounding box center [84, 283] width 69 height 17
select select "product"
click at [50, 276] on select "Select Service Product Membership Package Voucher Prepaid Gift Card" at bounding box center [84, 283] width 69 height 17
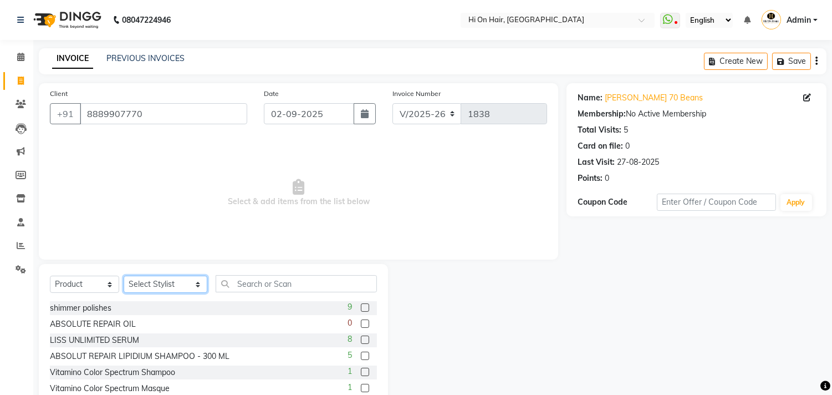
click at [162, 287] on select "Select Stylist [PERSON_NAME] [PERSON_NAME] Hi On Hair MAKYOPHI [PERSON_NAME] [P…" at bounding box center [166, 283] width 84 height 17
select select "20990"
click at [124, 276] on select "Select Stylist [PERSON_NAME] [PERSON_NAME] Hi On Hair MAKYOPHI [PERSON_NAME] [P…" at bounding box center [166, 283] width 84 height 17
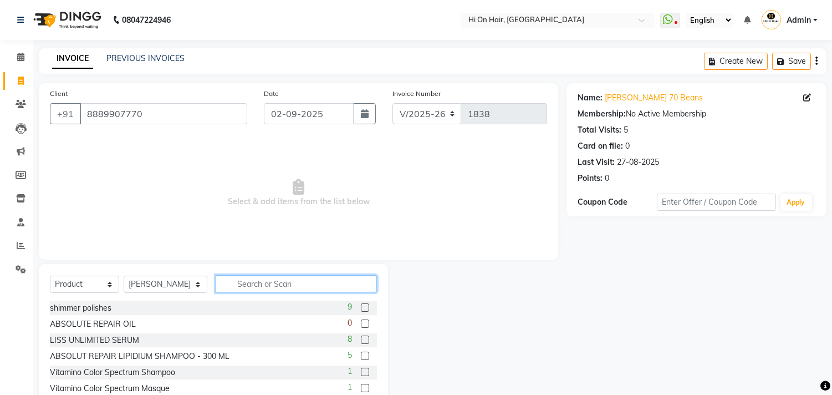
click at [236, 279] on input "text" at bounding box center [296, 283] width 161 height 17
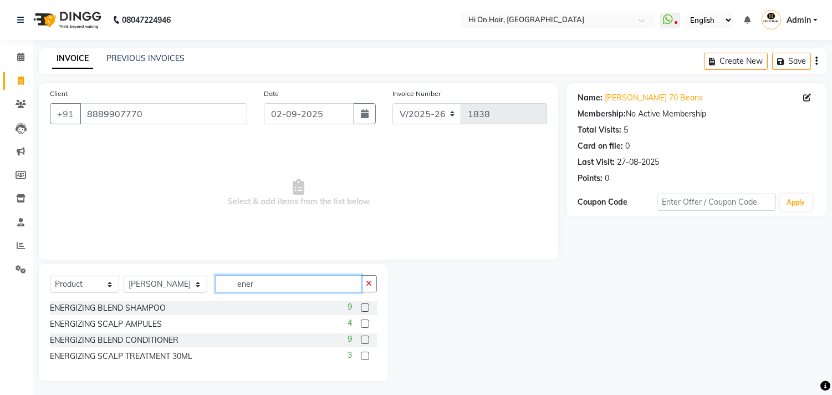
type input "ener"
click at [364, 306] on label at bounding box center [365, 307] width 8 height 8
click at [364, 306] on input "checkbox" at bounding box center [364, 307] width 7 height 7
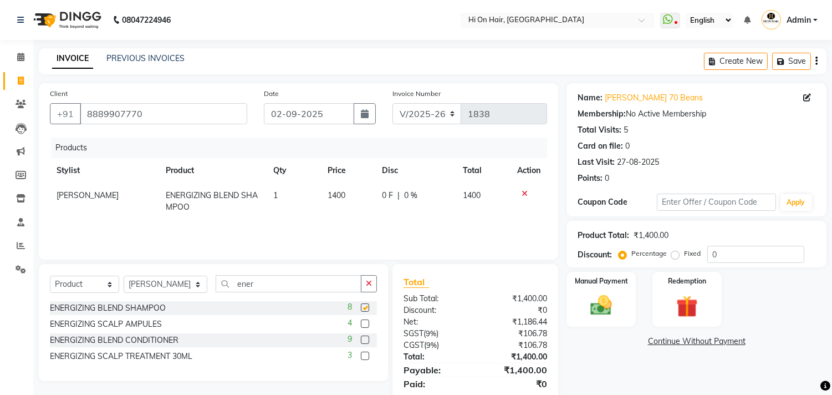
checkbox input "false"
click at [351, 219] on td "1400" at bounding box center [348, 201] width 54 height 37
select select "20990"
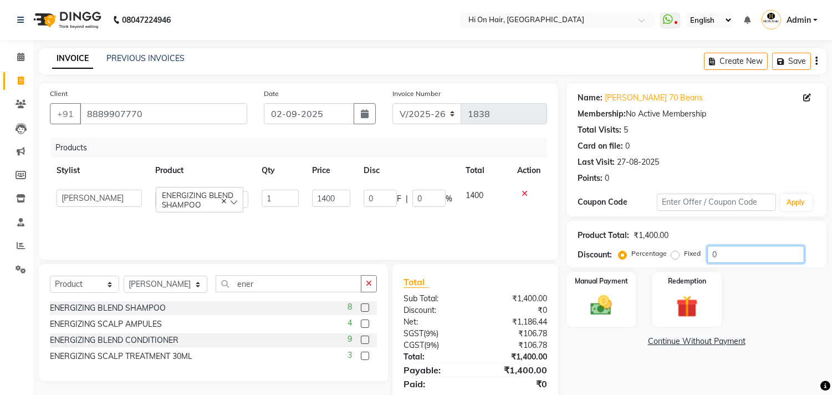
click at [709, 252] on input "0" at bounding box center [755, 253] width 97 height 17
type input "10"
type input "140"
type input "10"
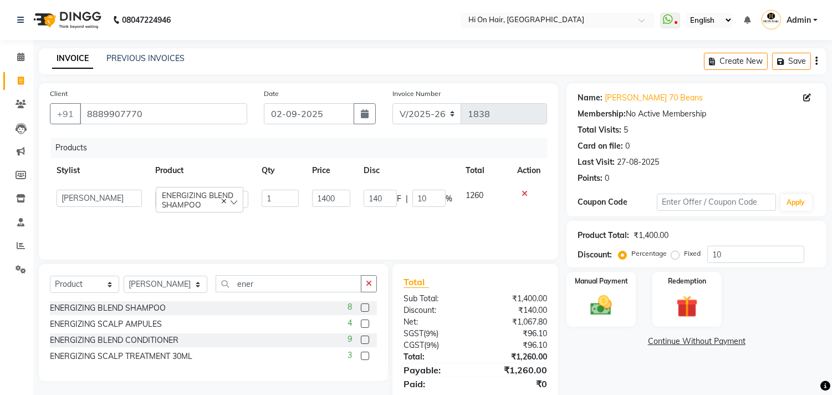
click at [611, 345] on link "Continue Without Payment" at bounding box center [696, 341] width 255 height 12
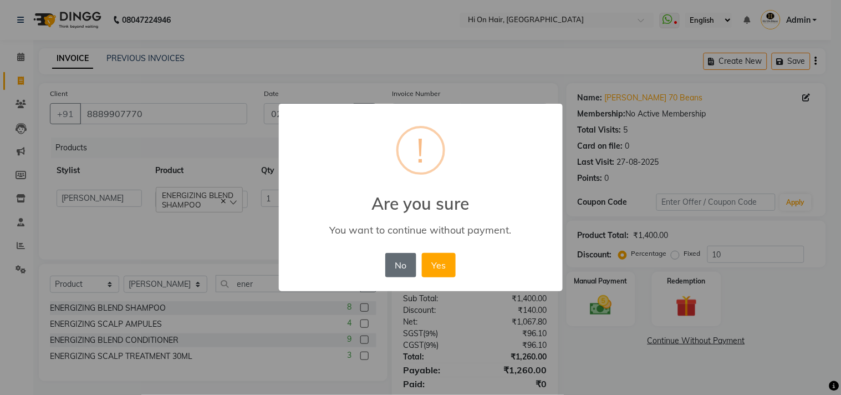
click at [392, 256] on button "No" at bounding box center [400, 265] width 31 height 24
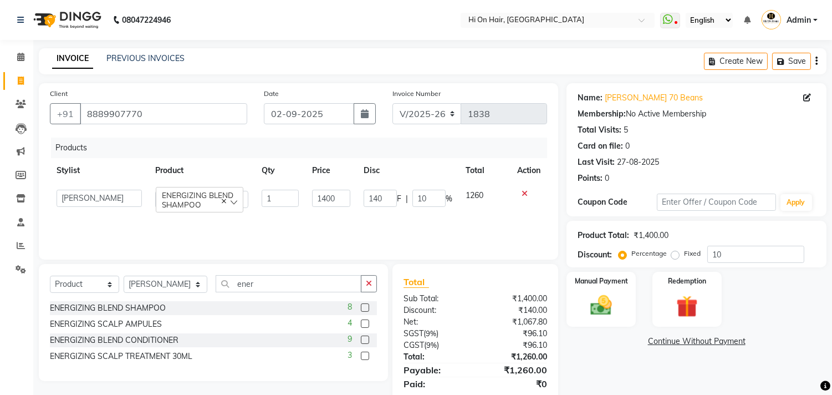
click at [333, 219] on div "Products Stylist Product Qty Price Disc Total Action [PERSON_NAME] [PERSON_NAME…" at bounding box center [298, 192] width 497 height 111
click at [616, 306] on img at bounding box center [601, 306] width 37 height 26
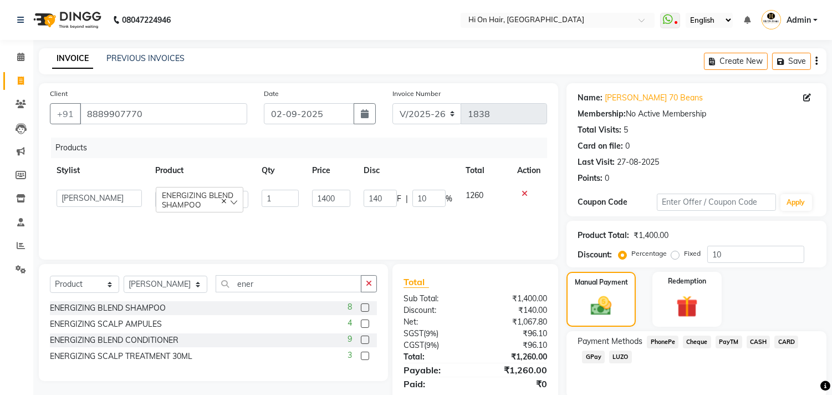
click at [596, 355] on span "GPay" at bounding box center [593, 356] width 23 height 13
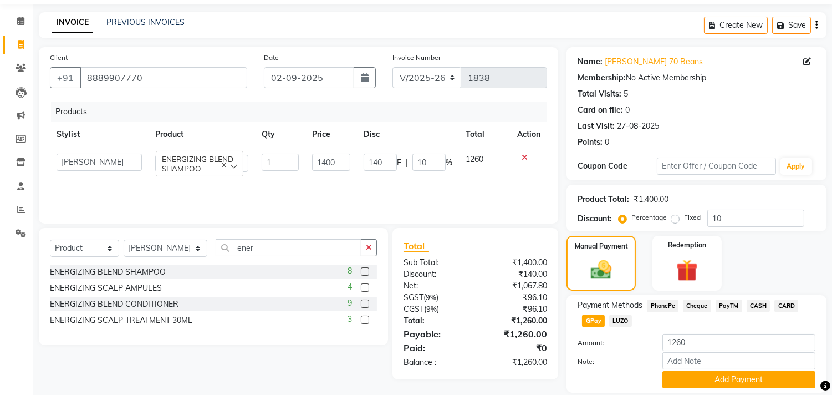
scroll to position [73, 0]
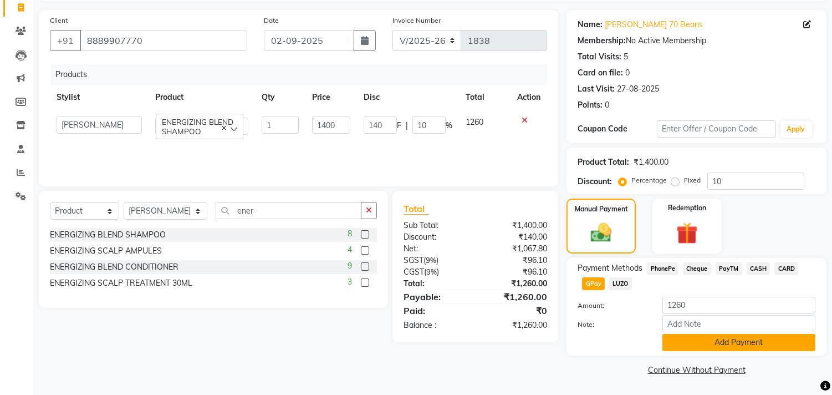
click at [730, 339] on button "Add Payment" at bounding box center [738, 342] width 153 height 17
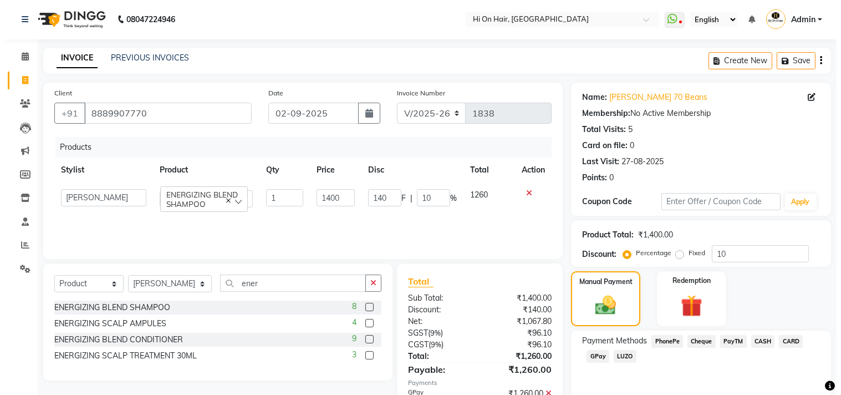
scroll to position [0, 0]
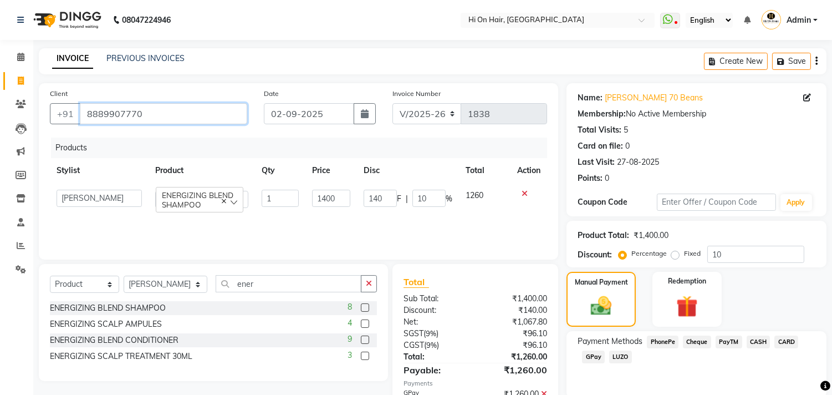
drag, startPoint x: 169, startPoint y: 116, endPoint x: 0, endPoint y: 118, distance: 169.0
click at [0, 118] on app-home "08047224946 Select Location × Hi On Hair, [GEOGRAPHIC_DATA] Galleria WhatsApp S…" at bounding box center [416, 249] width 832 height 499
type input "9"
type input "0"
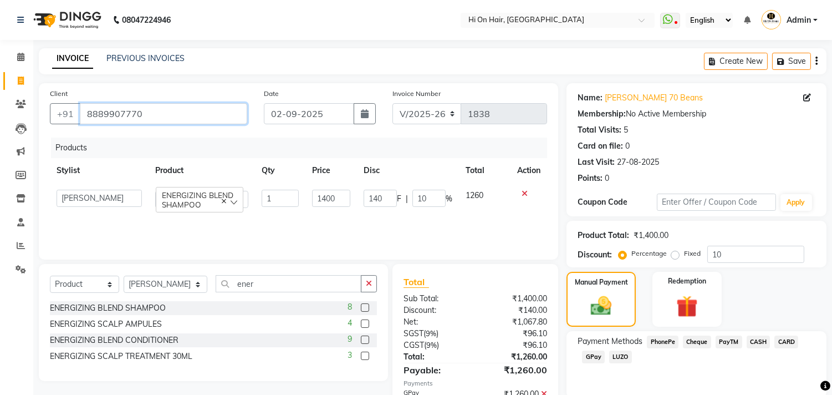
type input "0"
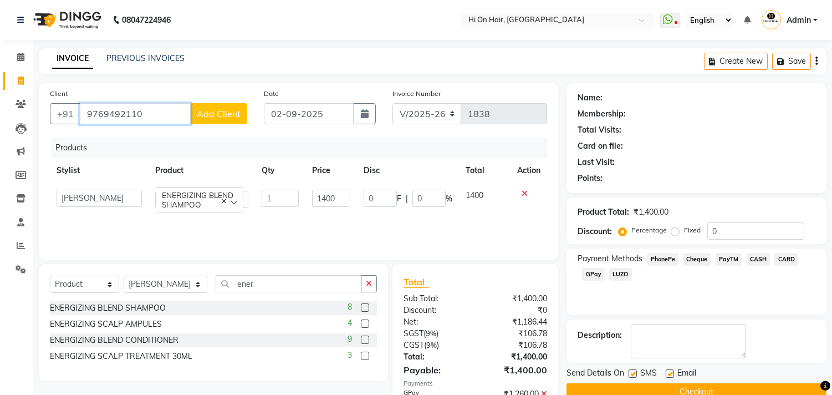
type input "9769492110"
click at [230, 115] on span "Add Client" at bounding box center [219, 113] width 44 height 11
select select "22"
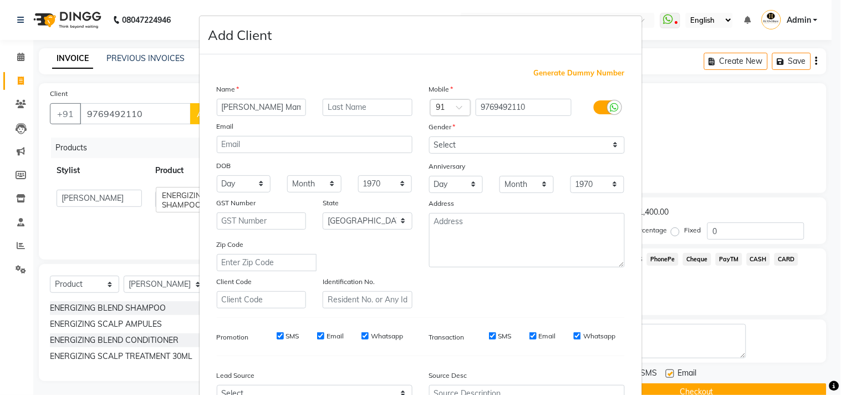
scroll to position [0, 4]
type input "[PERSON_NAME] Mam 70 Beans"
click at [550, 145] on select "Select [DEMOGRAPHIC_DATA] [DEMOGRAPHIC_DATA] Other Prefer Not To Say" at bounding box center [527, 144] width 196 height 17
select select "[DEMOGRAPHIC_DATA]"
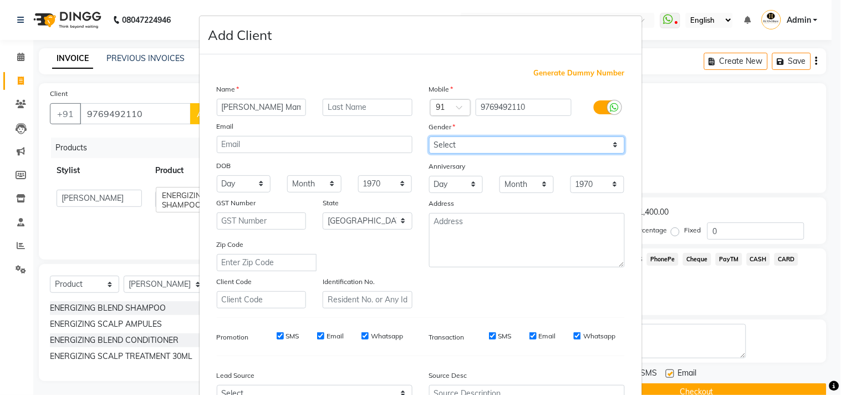
click at [429, 136] on select "Select [DEMOGRAPHIC_DATA] [DEMOGRAPHIC_DATA] Other Prefer Not To Say" at bounding box center [527, 144] width 196 height 17
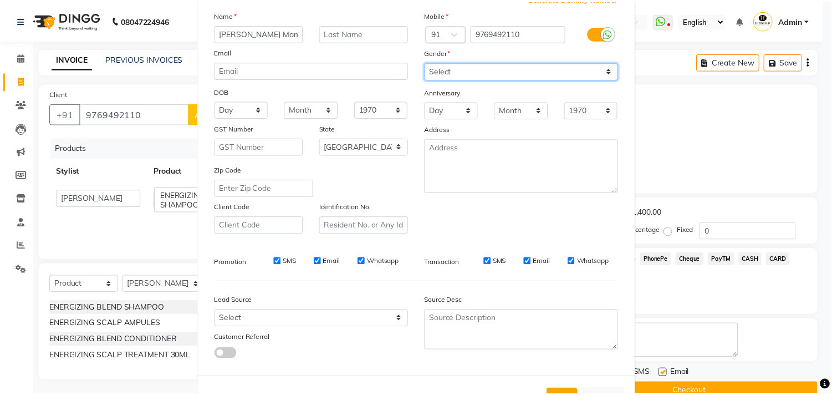
scroll to position [117, 0]
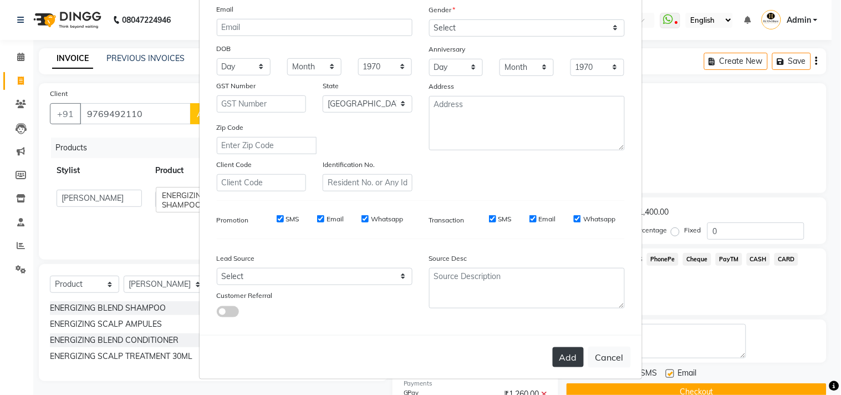
click at [552, 357] on button "Add" at bounding box center [567, 357] width 31 height 20
select select
select select "null"
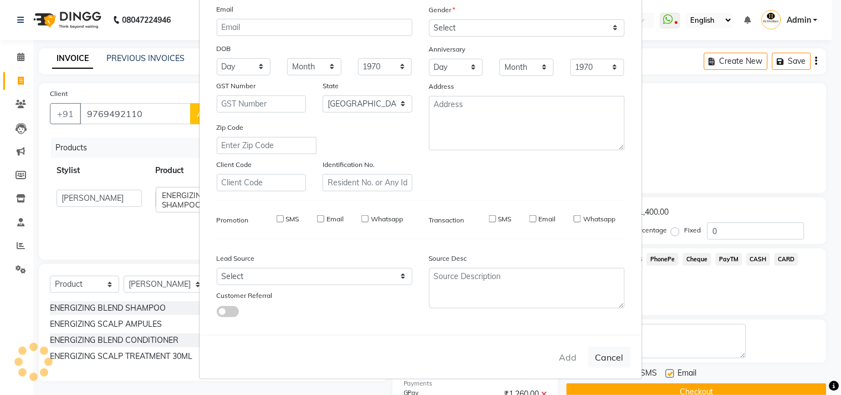
select select
checkbox input "false"
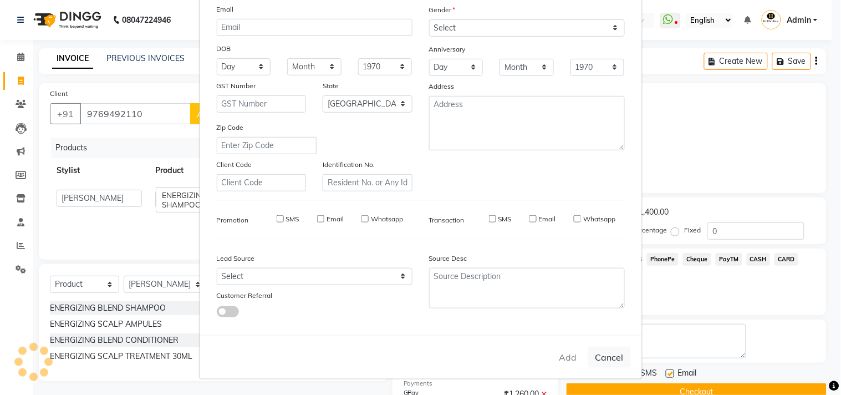
checkbox input "false"
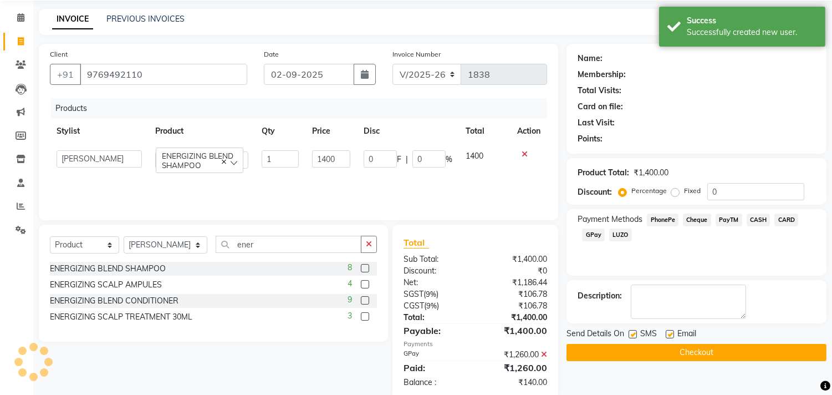
scroll to position [60, 0]
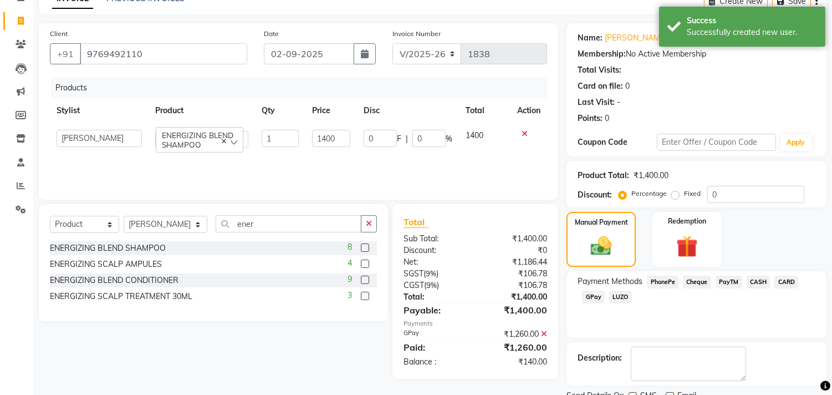
click at [544, 334] on icon at bounding box center [544, 334] width 6 height 8
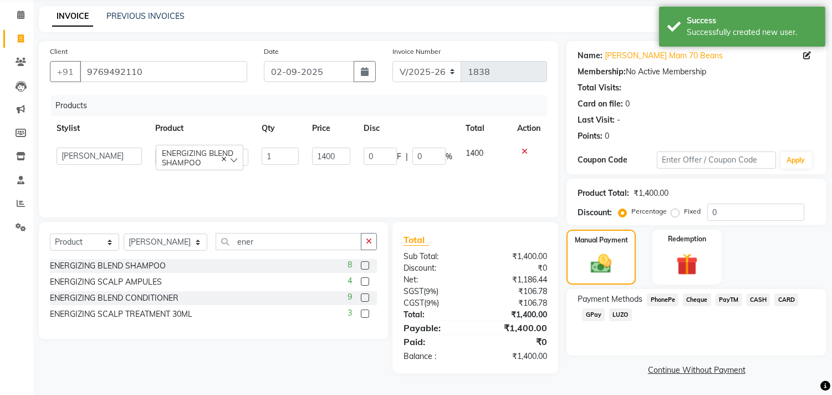
scroll to position [41, 0]
click at [707, 214] on input "0" at bounding box center [755, 212] width 97 height 17
type input "10"
type input "140"
type input "10"
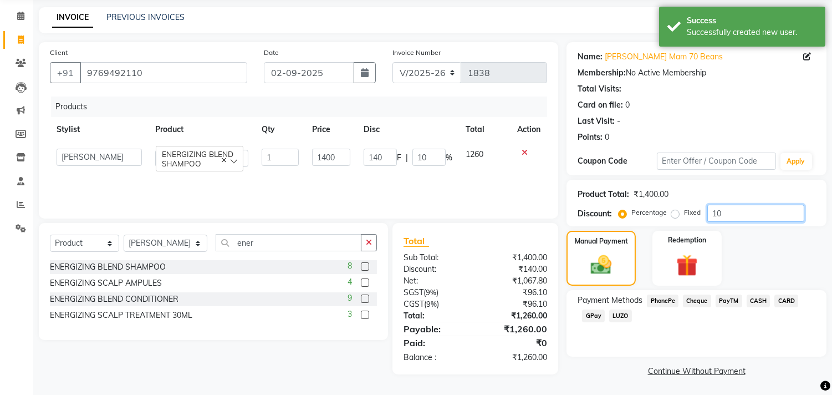
type input "10"
click at [643, 345] on div "Payment Methods PhonePe Cheque PayTM CASH CARD GPay LUZO" at bounding box center [696, 323] width 260 height 66
click at [593, 316] on span "GPay" at bounding box center [593, 315] width 23 height 13
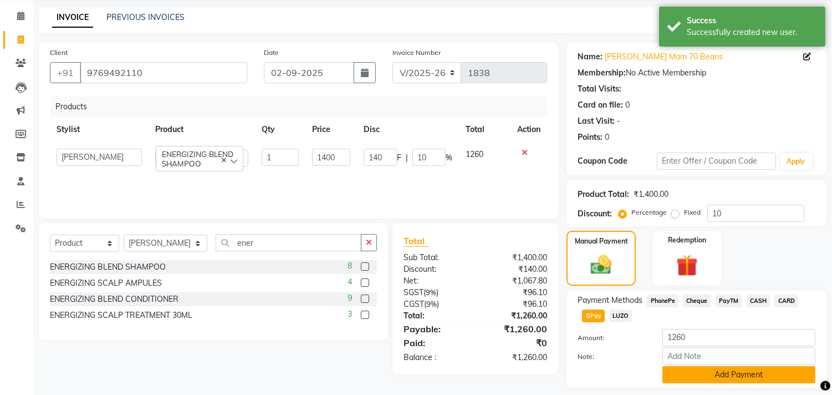
click at [687, 372] on button "Add Payment" at bounding box center [738, 374] width 153 height 17
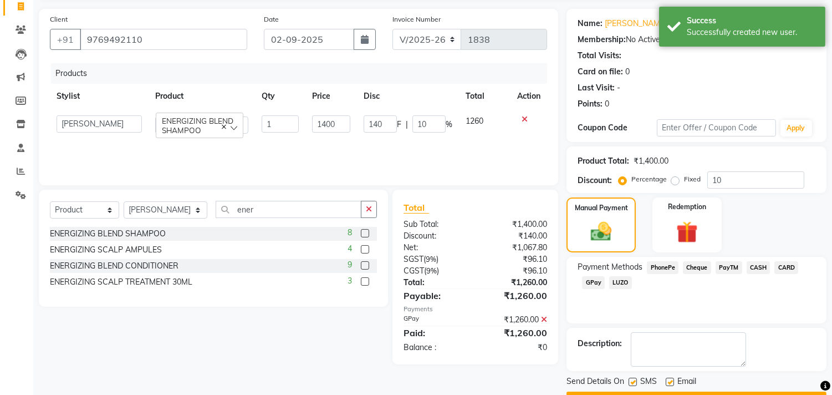
scroll to position [104, 0]
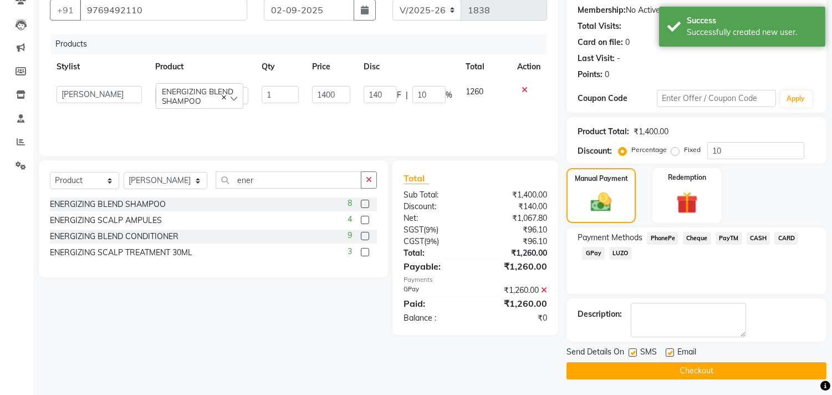
click at [668, 348] on label at bounding box center [670, 352] width 8 height 8
click at [668, 349] on input "checkbox" at bounding box center [669, 352] width 7 height 7
checkbox input "false"
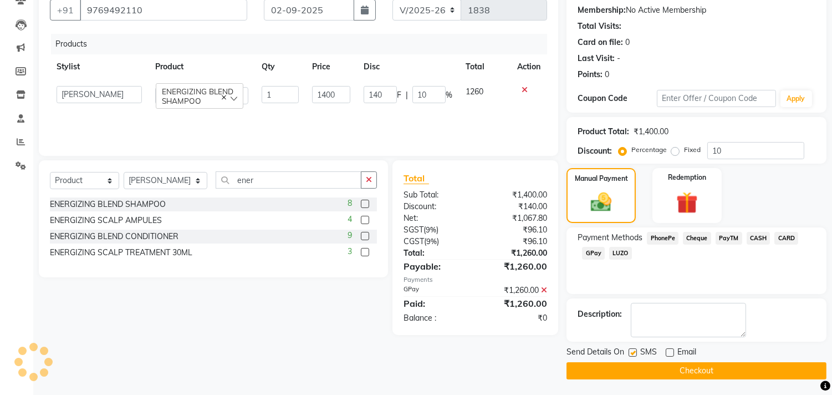
click at [673, 372] on button "Checkout" at bounding box center [696, 370] width 260 height 17
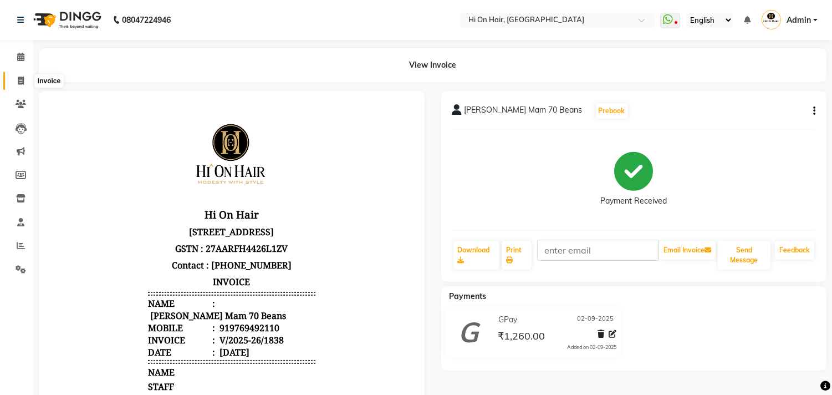
click at [14, 78] on span at bounding box center [20, 81] width 19 height 13
select select "service"
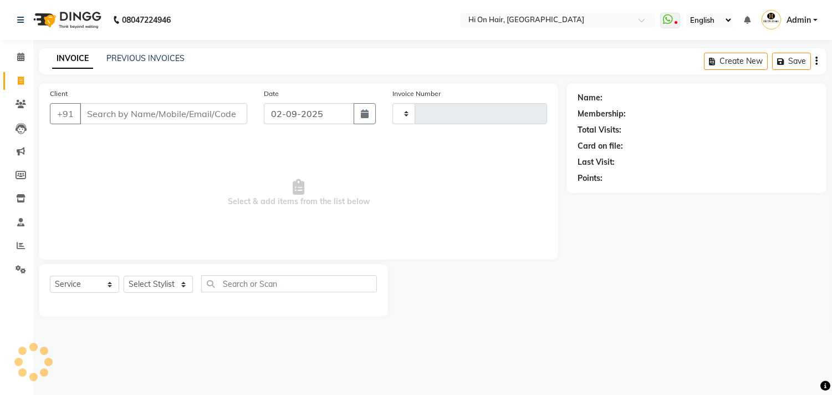
type input "1839"
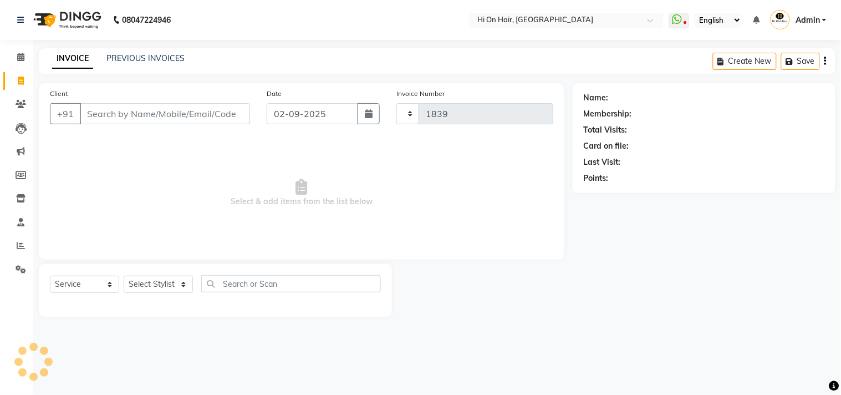
select select "535"
click at [123, 59] on link "PREVIOUS INVOICES" at bounding box center [145, 58] width 78 height 10
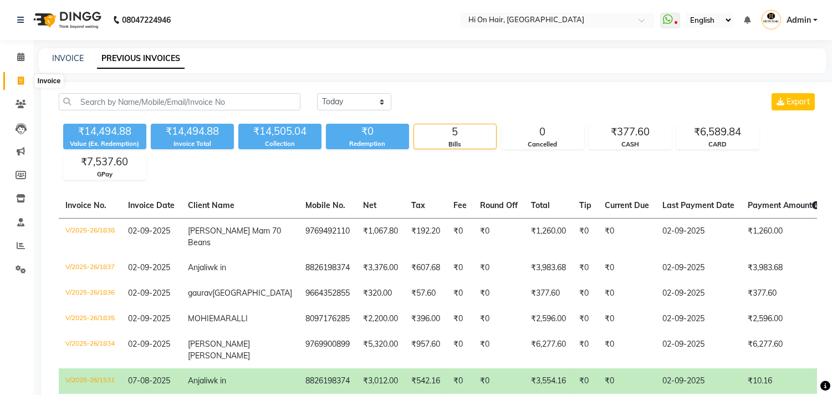
click at [25, 81] on span at bounding box center [20, 81] width 19 height 13
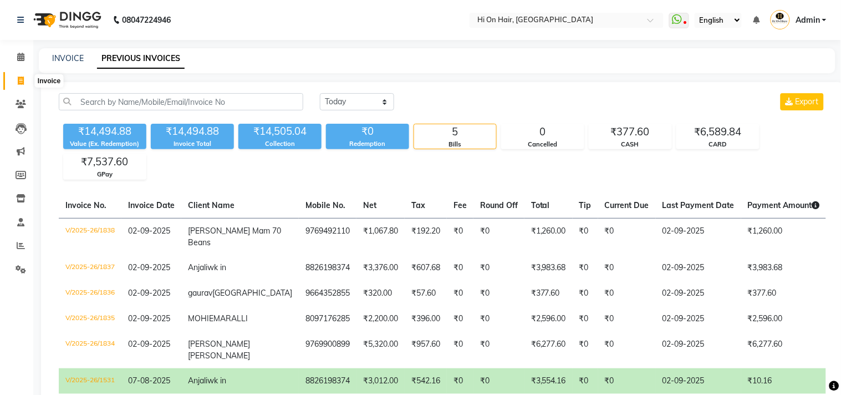
select select "535"
select select "service"
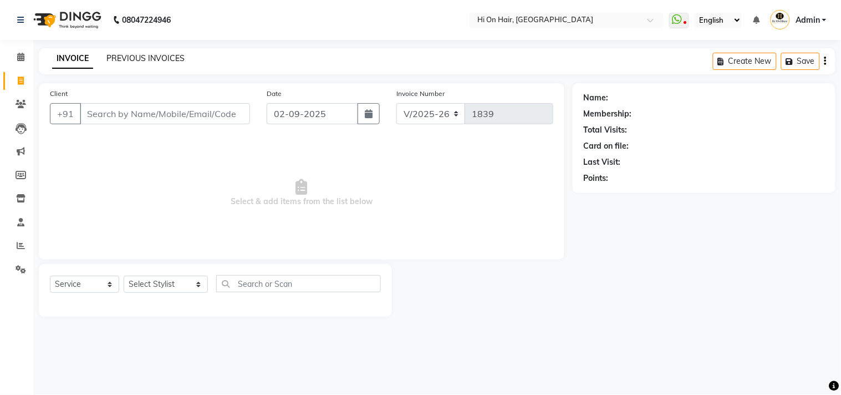
click at [134, 55] on link "PREVIOUS INVOICES" at bounding box center [145, 58] width 78 height 10
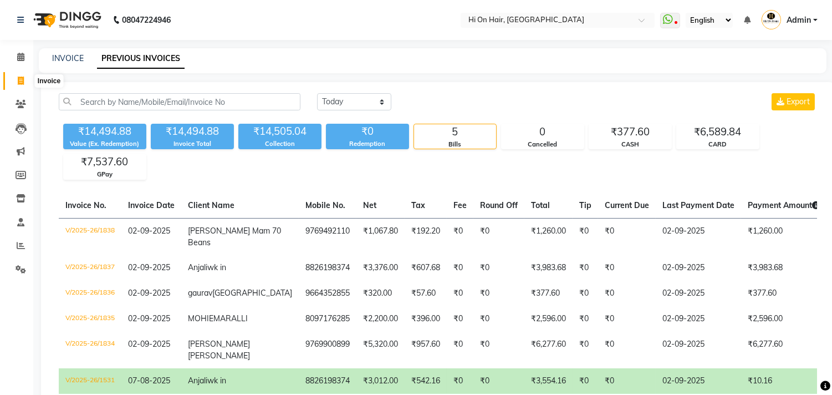
click at [17, 76] on span at bounding box center [20, 81] width 19 height 13
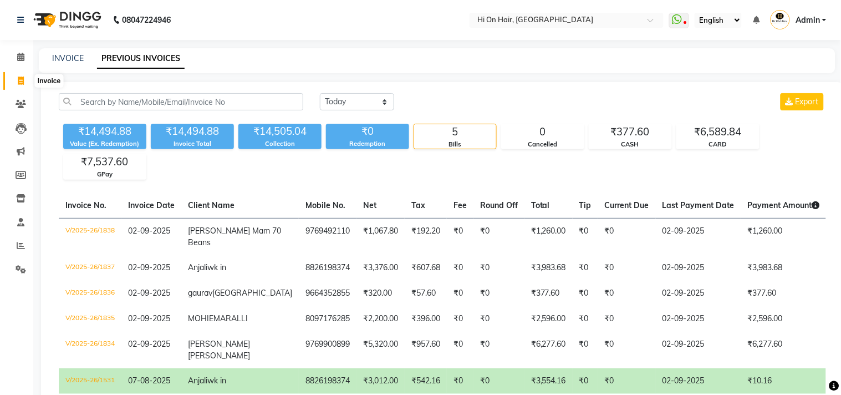
select select "535"
select select "service"
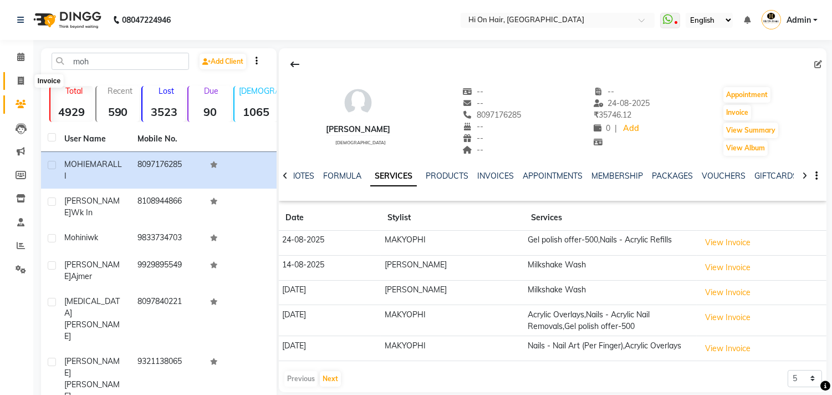
click at [19, 79] on icon at bounding box center [21, 80] width 6 height 8
select select "service"
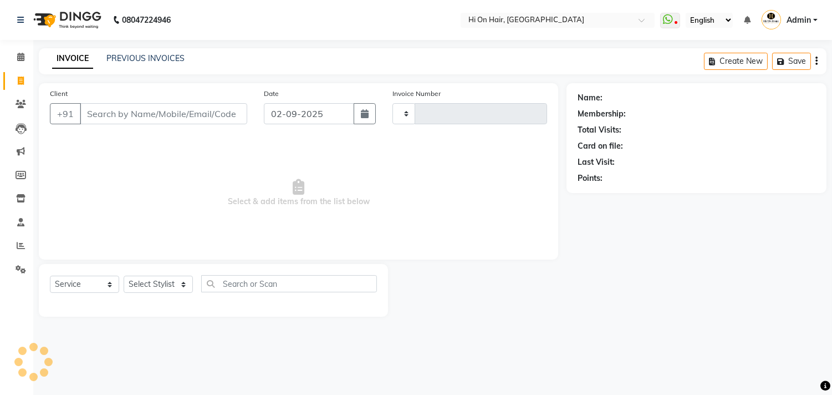
type input "1837"
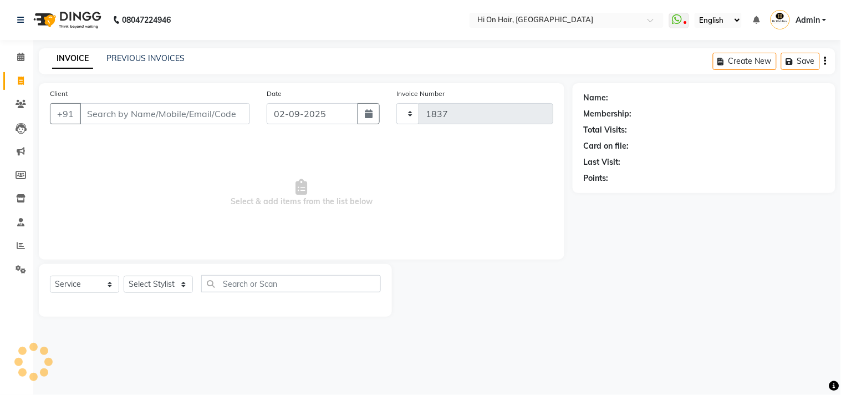
select select "535"
click at [125, 66] on div "INVOICE PREVIOUS INVOICES Create New Save" at bounding box center [437, 61] width 796 height 26
click at [130, 63] on div "PREVIOUS INVOICES" at bounding box center [145, 59] width 78 height 12
click at [139, 53] on div "PREVIOUS INVOICES" at bounding box center [145, 59] width 78 height 12
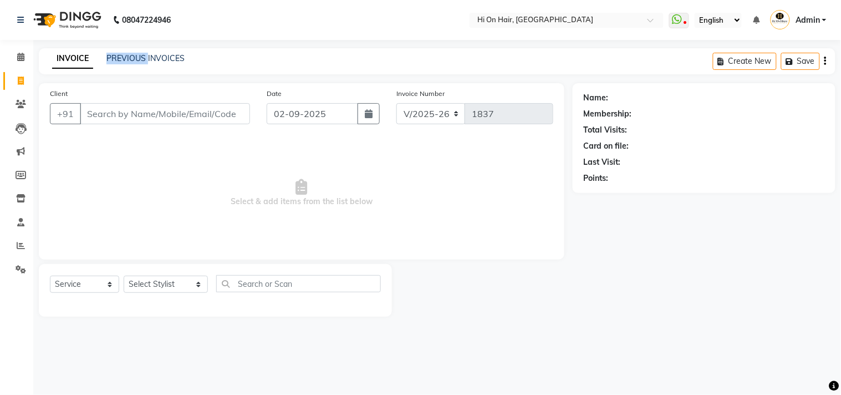
click at [139, 53] on div "PREVIOUS INVOICES" at bounding box center [145, 59] width 78 height 12
click at [163, 58] on link "PREVIOUS INVOICES" at bounding box center [145, 58] width 78 height 10
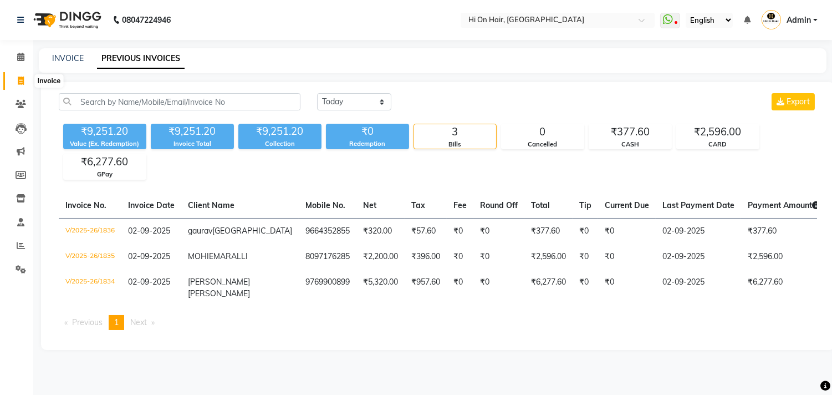
click at [18, 79] on icon at bounding box center [21, 80] width 6 height 8
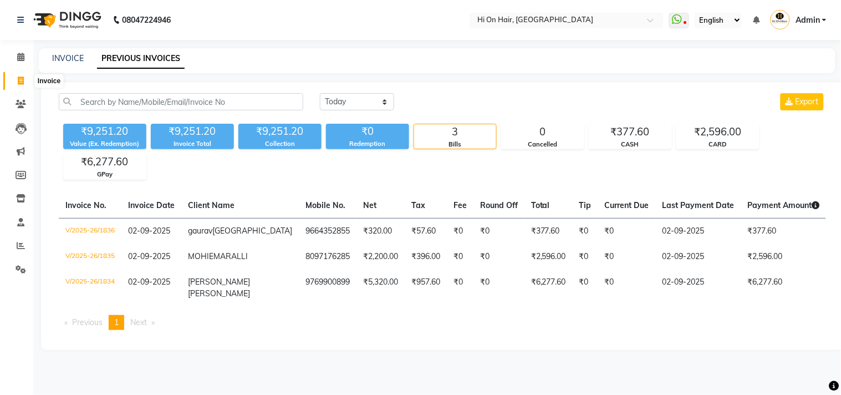
select select "535"
select select "service"
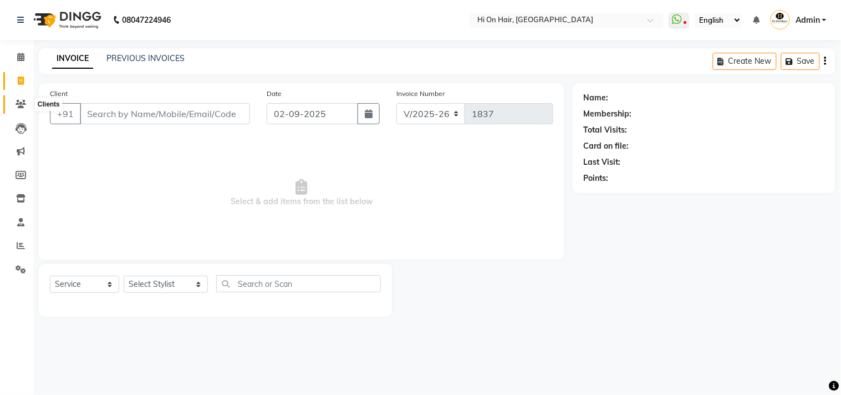
click at [20, 108] on icon at bounding box center [21, 104] width 11 height 8
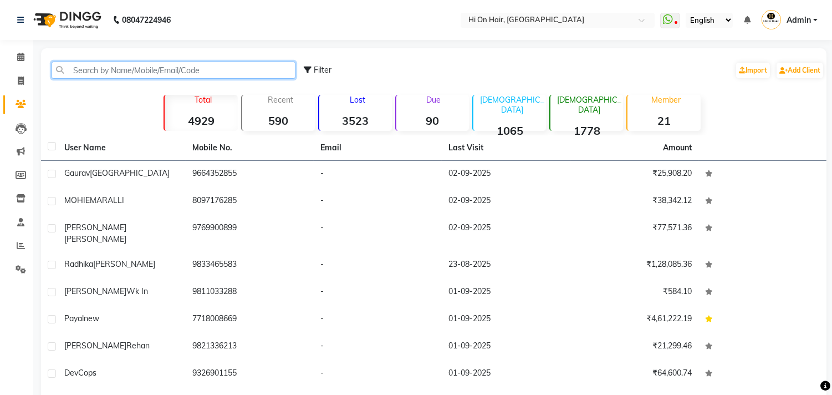
paste input "8826198374"
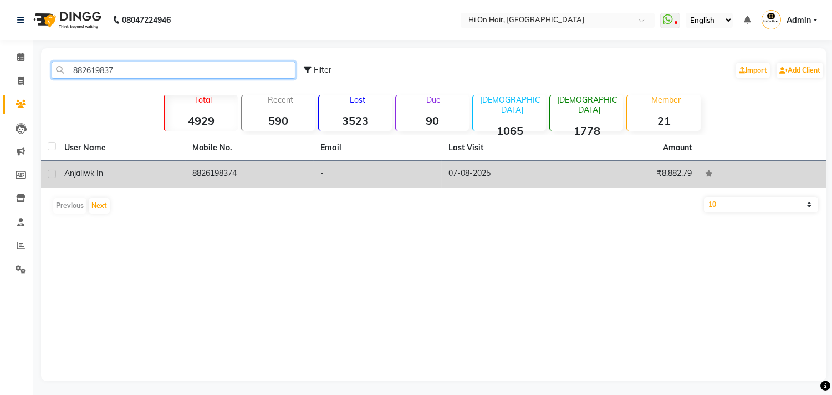
type input "882619837"
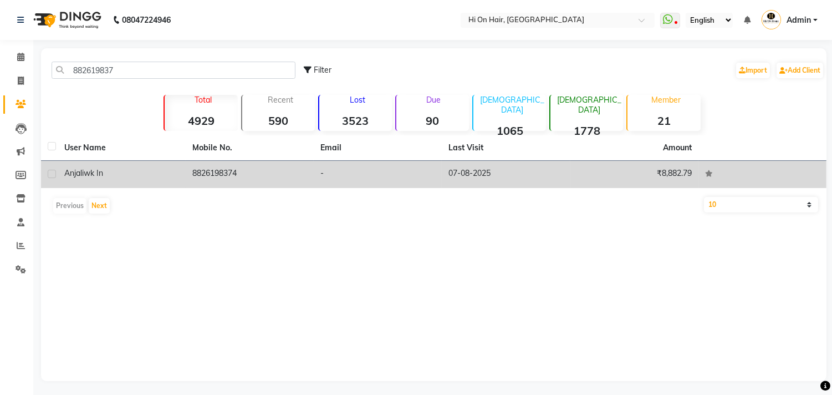
click at [217, 172] on td "8826198374" at bounding box center [250, 174] width 128 height 27
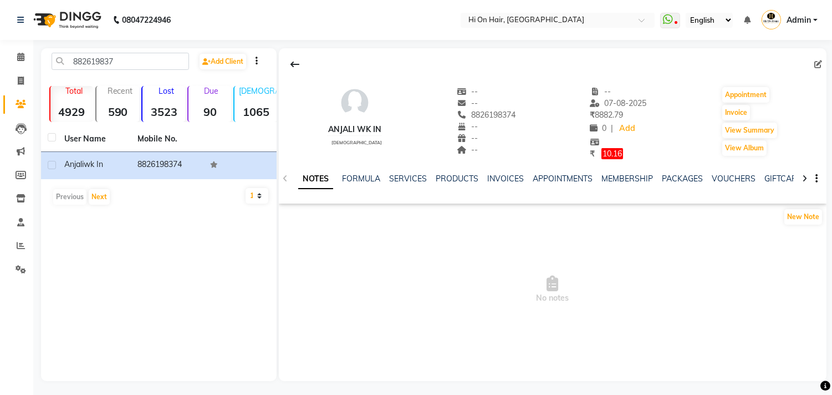
click at [392, 170] on div "NOTES FORMULA SERVICES PRODUCTS INVOICES APPOINTMENTS MEMBERSHIP PACKAGES VOUCH…" at bounding box center [552, 179] width 547 height 38
click at [399, 178] on link "SERVICES" at bounding box center [408, 178] width 38 height 10
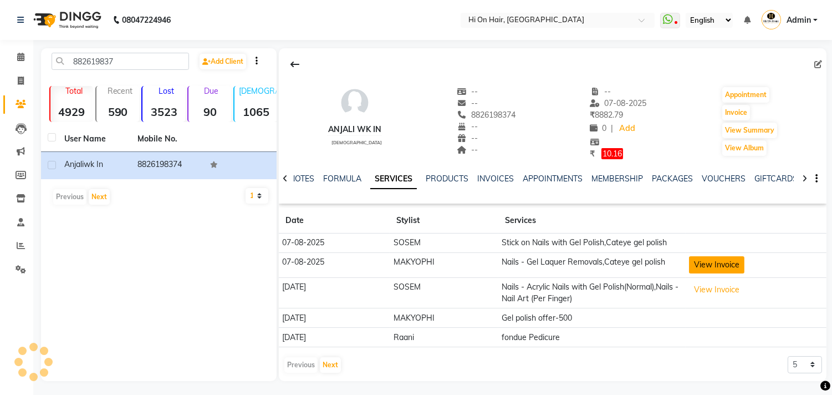
click at [715, 264] on button "View Invoice" at bounding box center [716, 264] width 55 height 17
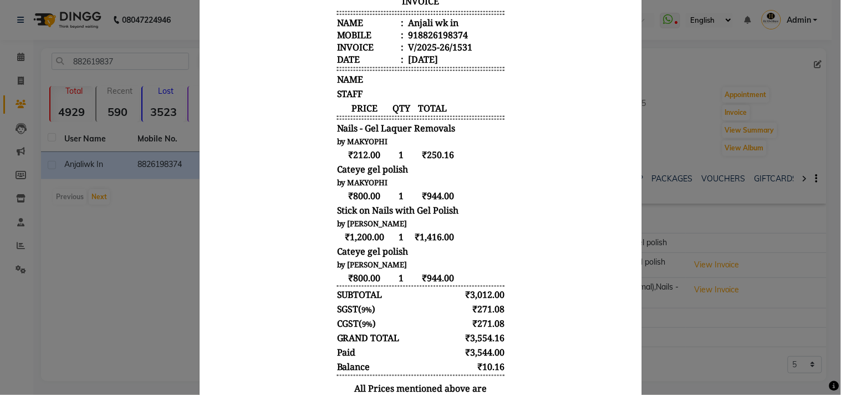
scroll to position [29, 0]
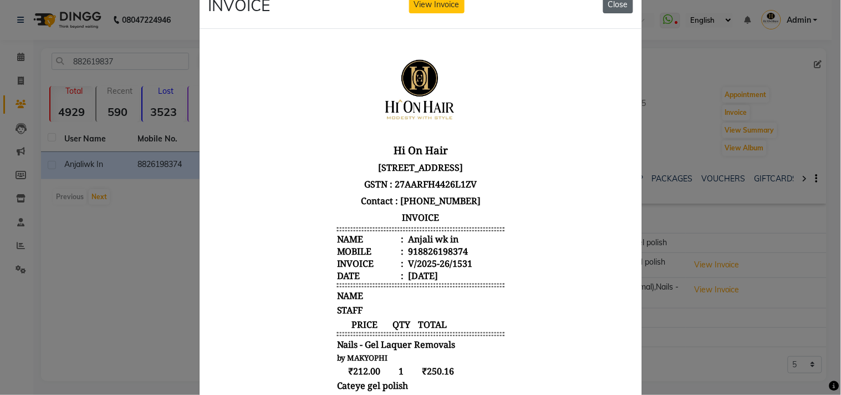
click at [612, 7] on button "Close" at bounding box center [618, 4] width 30 height 17
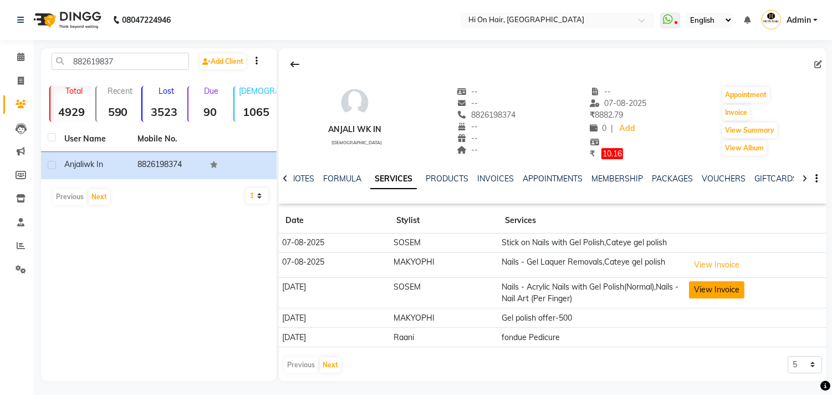
click at [707, 293] on button "View Invoice" at bounding box center [716, 289] width 55 height 17
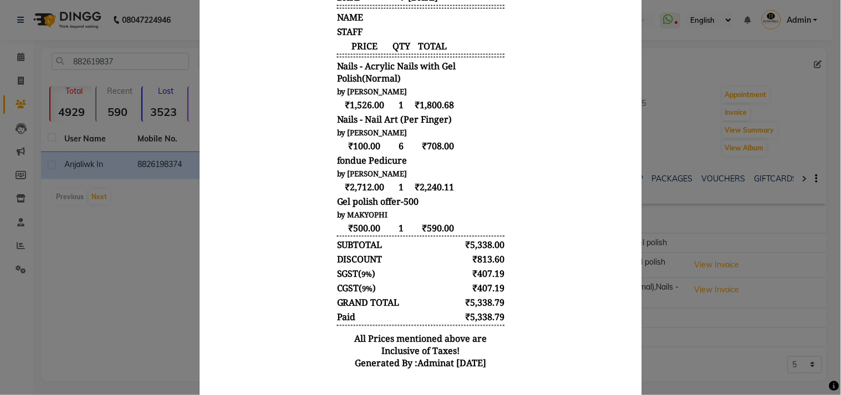
scroll to position [308, 0]
